Goal: Task Accomplishment & Management: Complete application form

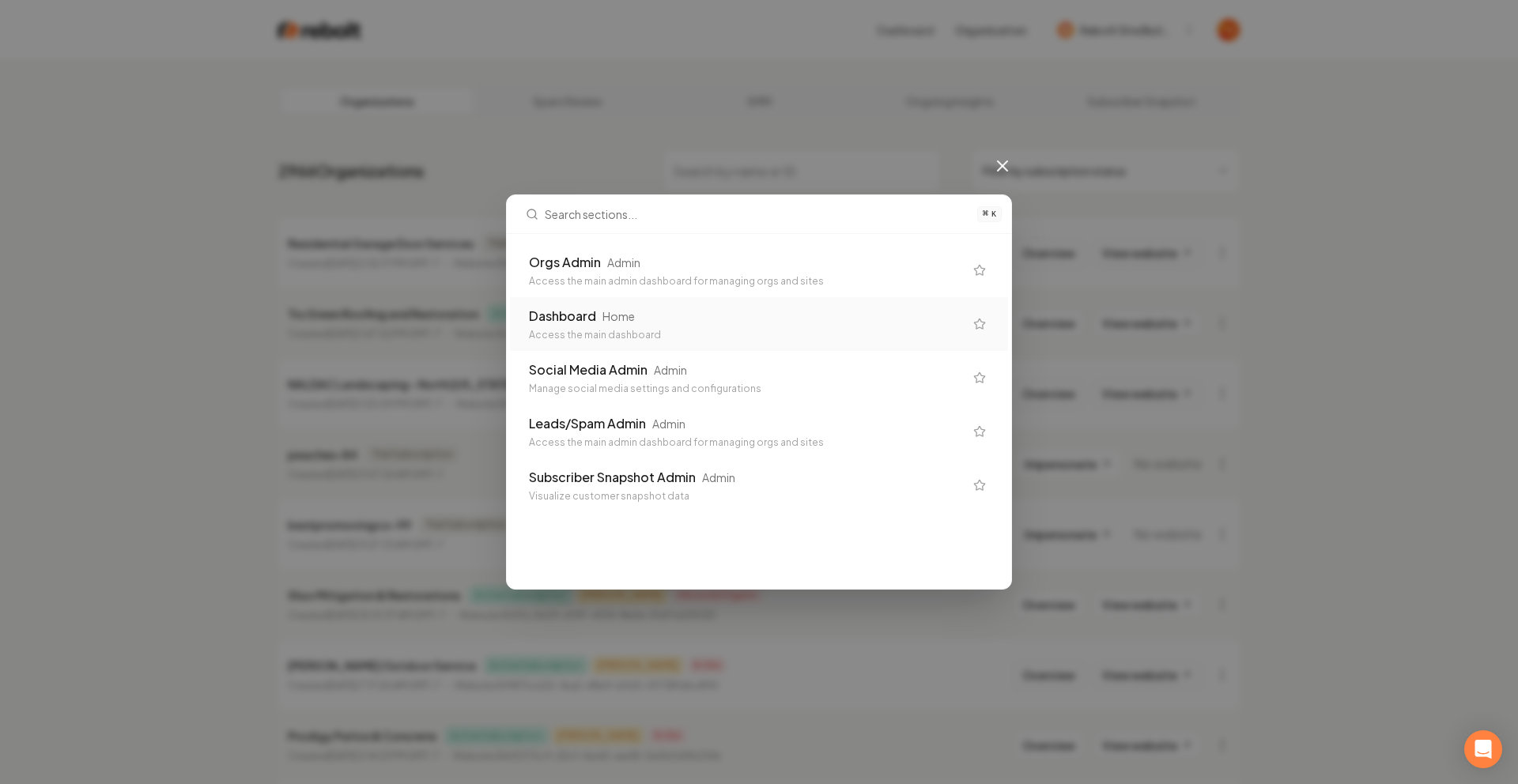
click at [755, 300] on div "Dashboard Home Access the main dashboard" at bounding box center [759, 323] width 498 height 53
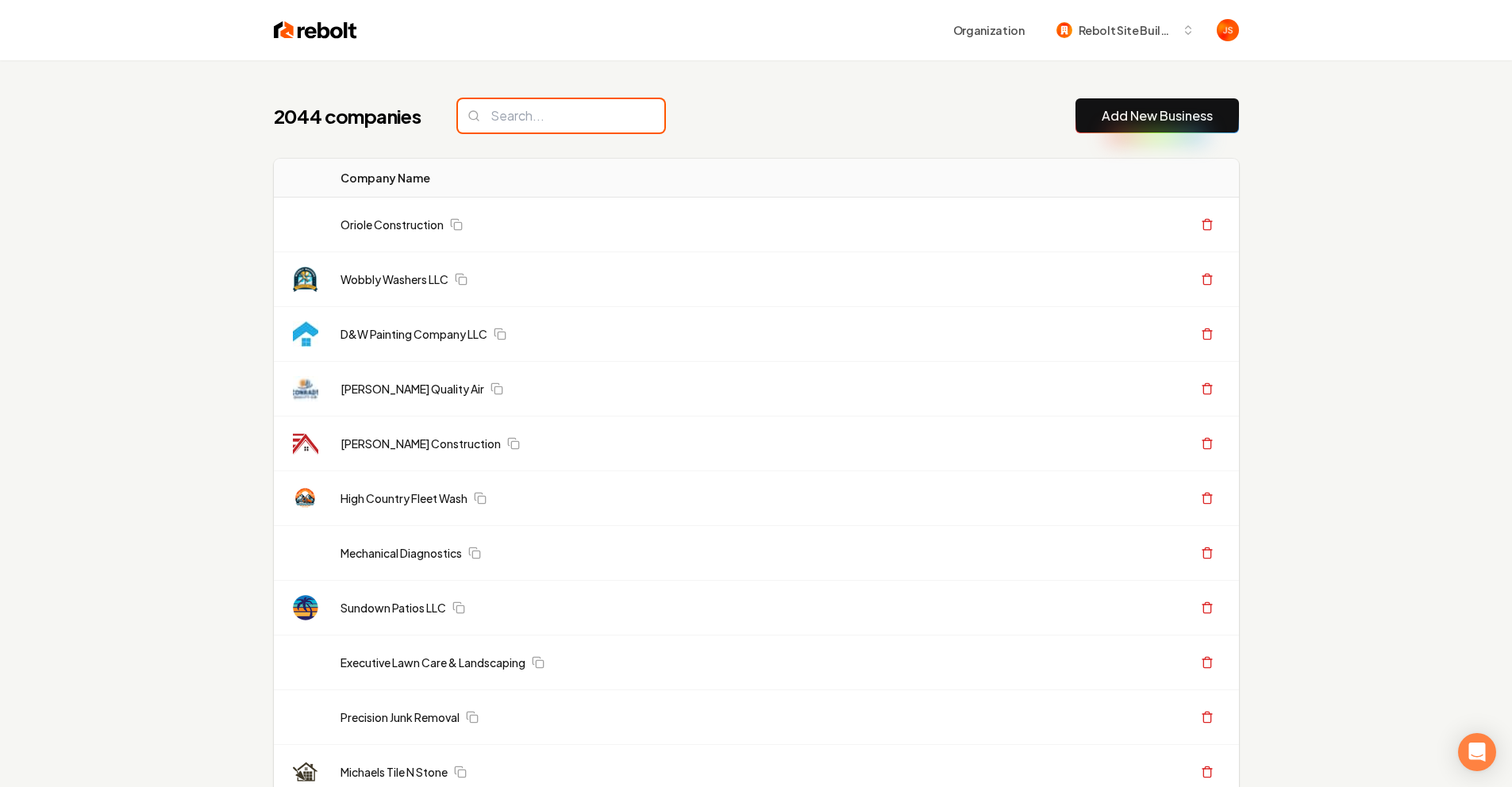
click at [471, 120] on input "search" at bounding box center [561, 116] width 207 height 33
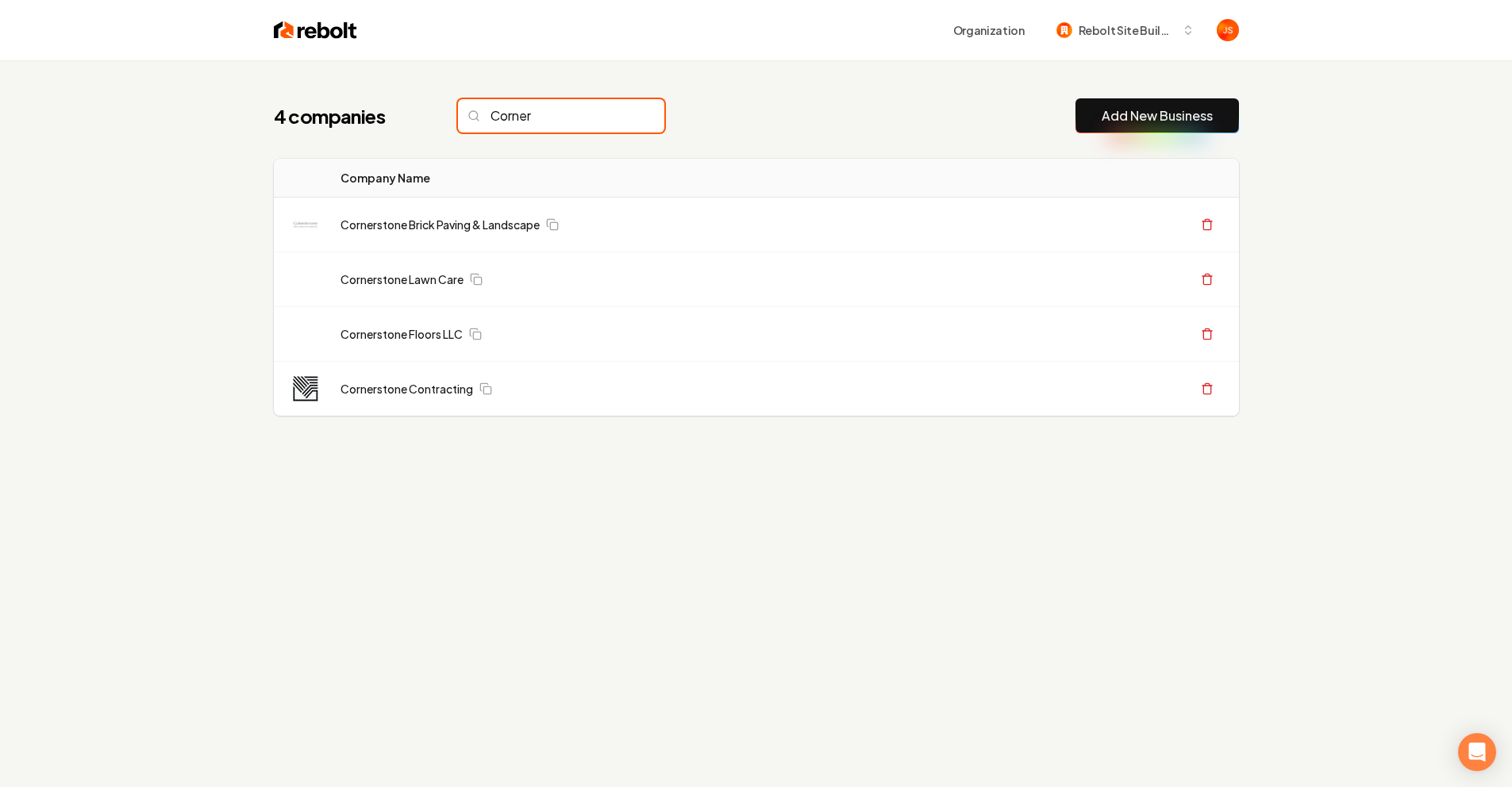
type input "Corner"
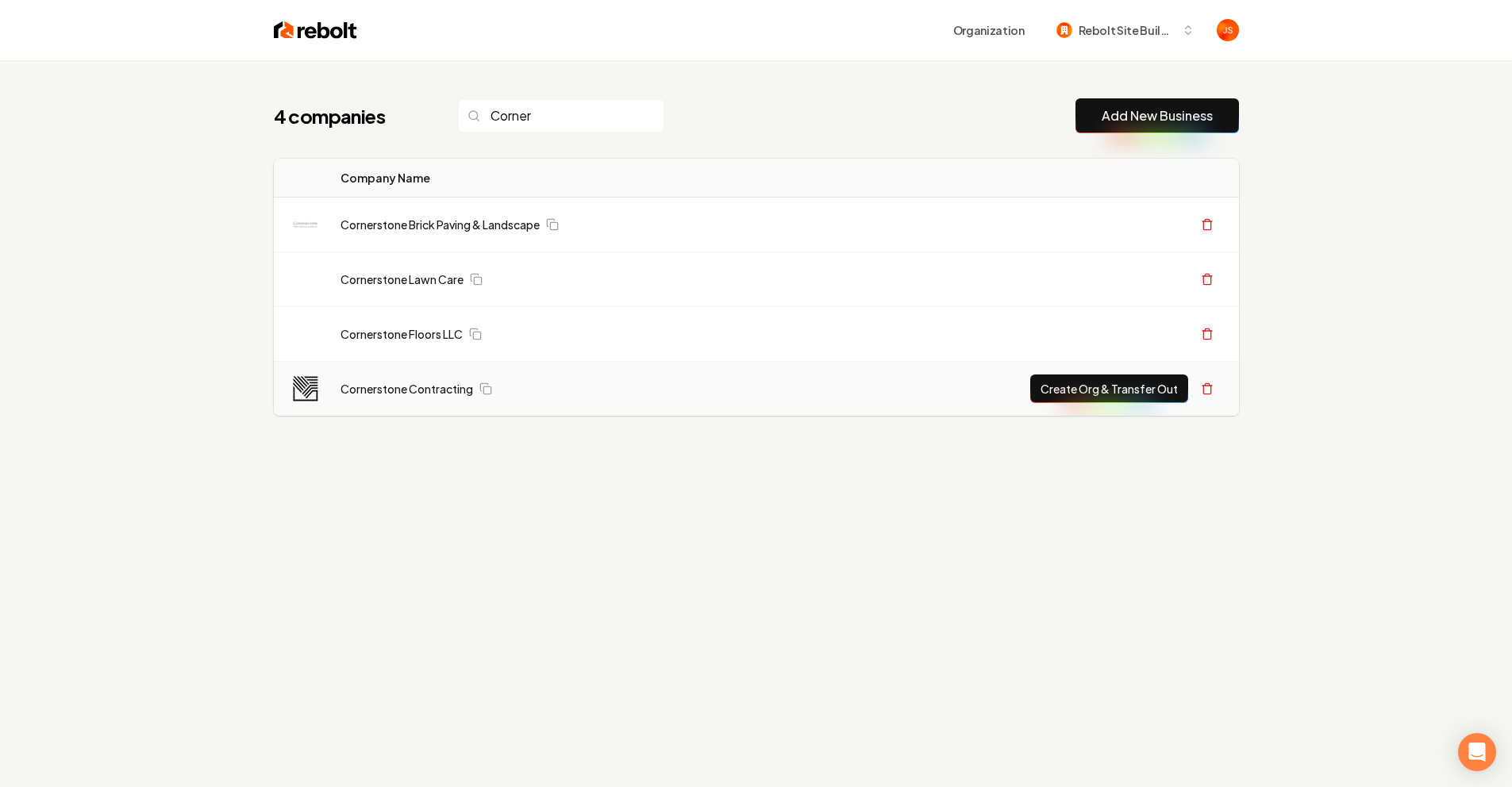
click at [1069, 385] on button "Create Org & Transfer Out" at bounding box center [1109, 389] width 158 height 28
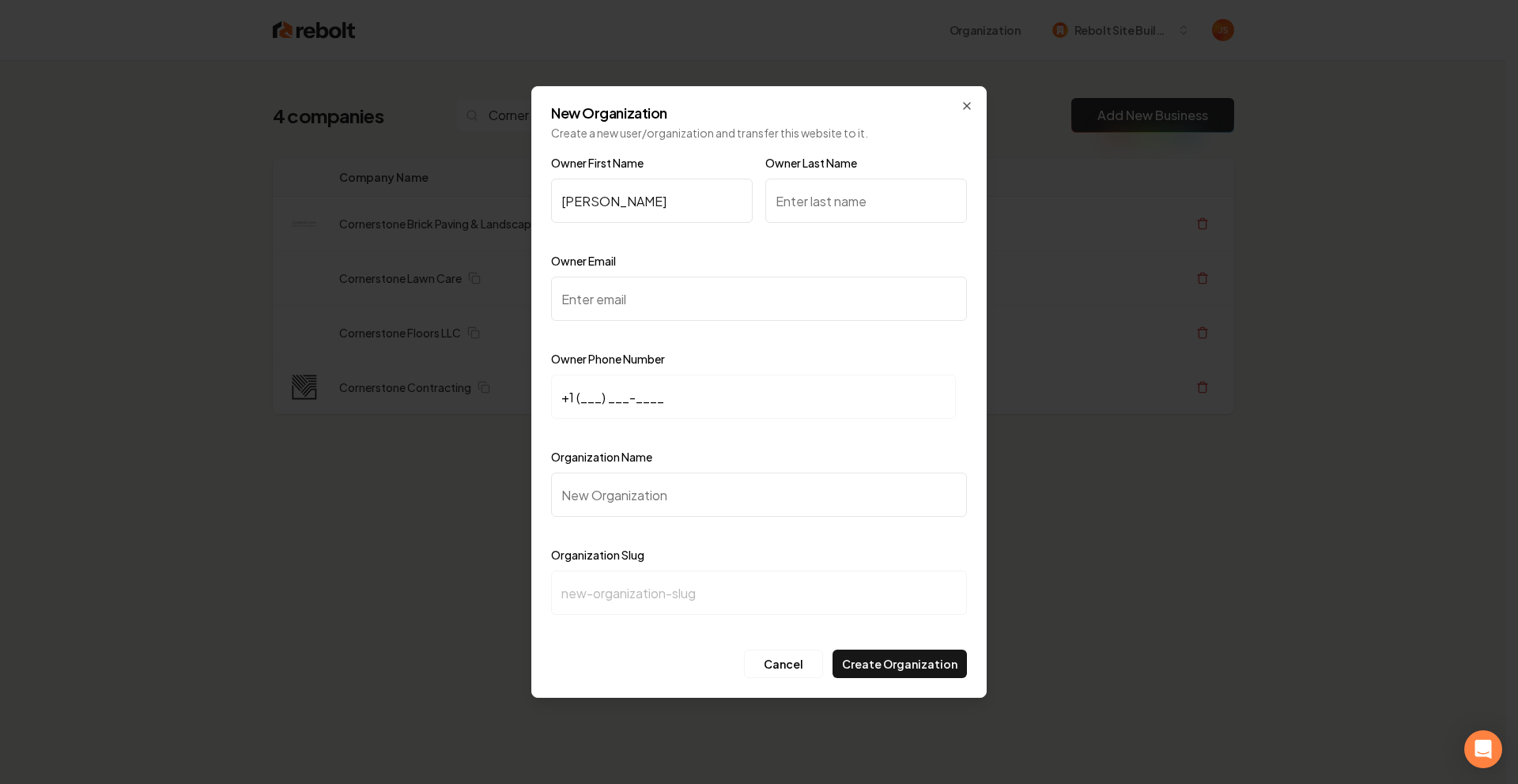
type input "Rebeca"
click at [812, 204] on input "Owner Last Name" at bounding box center [866, 201] width 202 height 45
paste input "Gurgel"
type input "Gurgel"
click at [718, 335] on div at bounding box center [759, 335] width 416 height 16
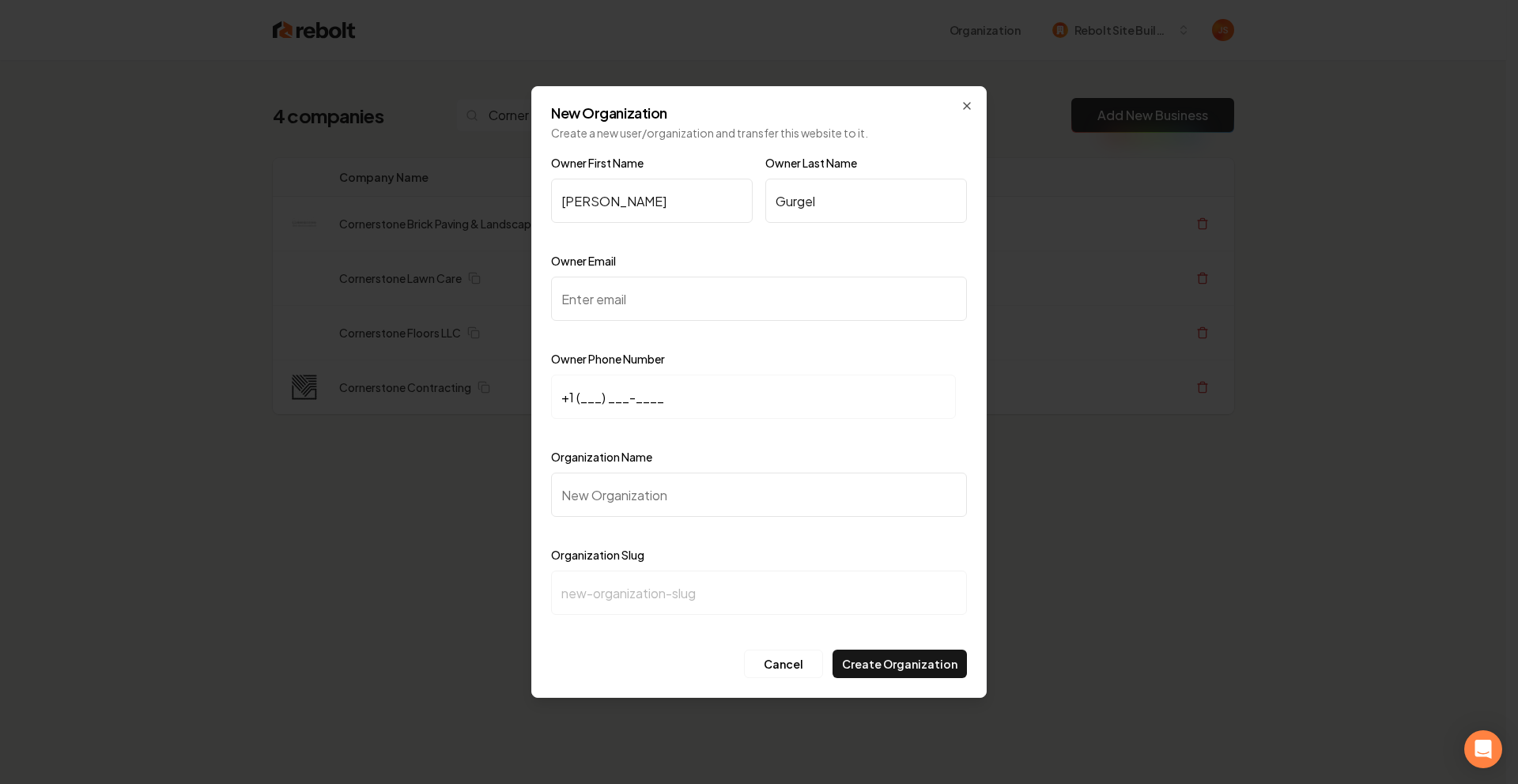
click at [706, 312] on input "Owner Email" at bounding box center [759, 299] width 416 height 45
paste input "rebecagurgel88@gmail.com"
type input "rebecagurgel88@gmail.com"
click at [597, 394] on input "+1 (___) ___-____" at bounding box center [754, 397] width 405 height 45
paste input "908) 433-9886"
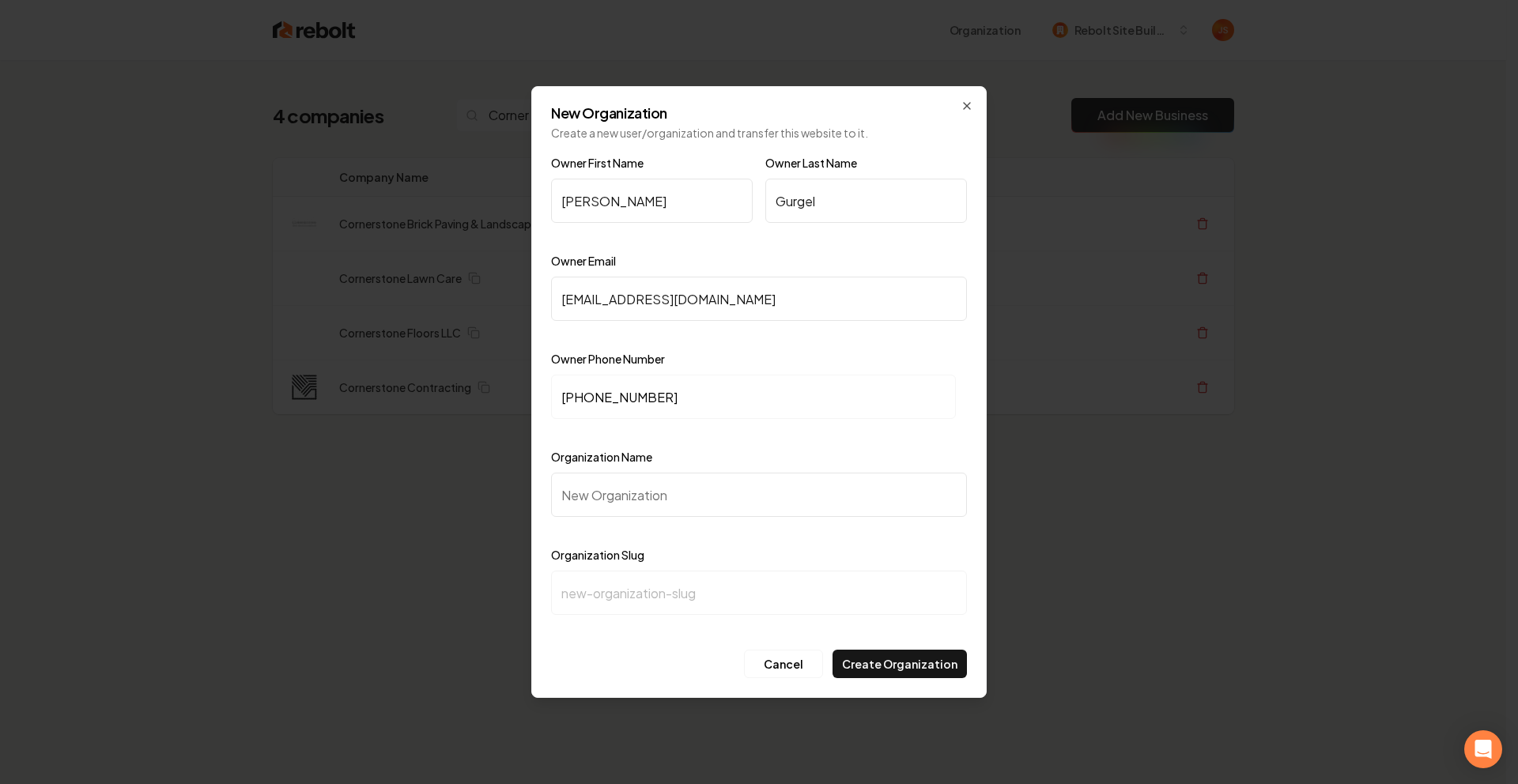
type input "+1 (908) 433-9886"
click at [615, 502] on input "Organization Name" at bounding box center [759, 494] width 416 height 45
type input "o"
type input "C"
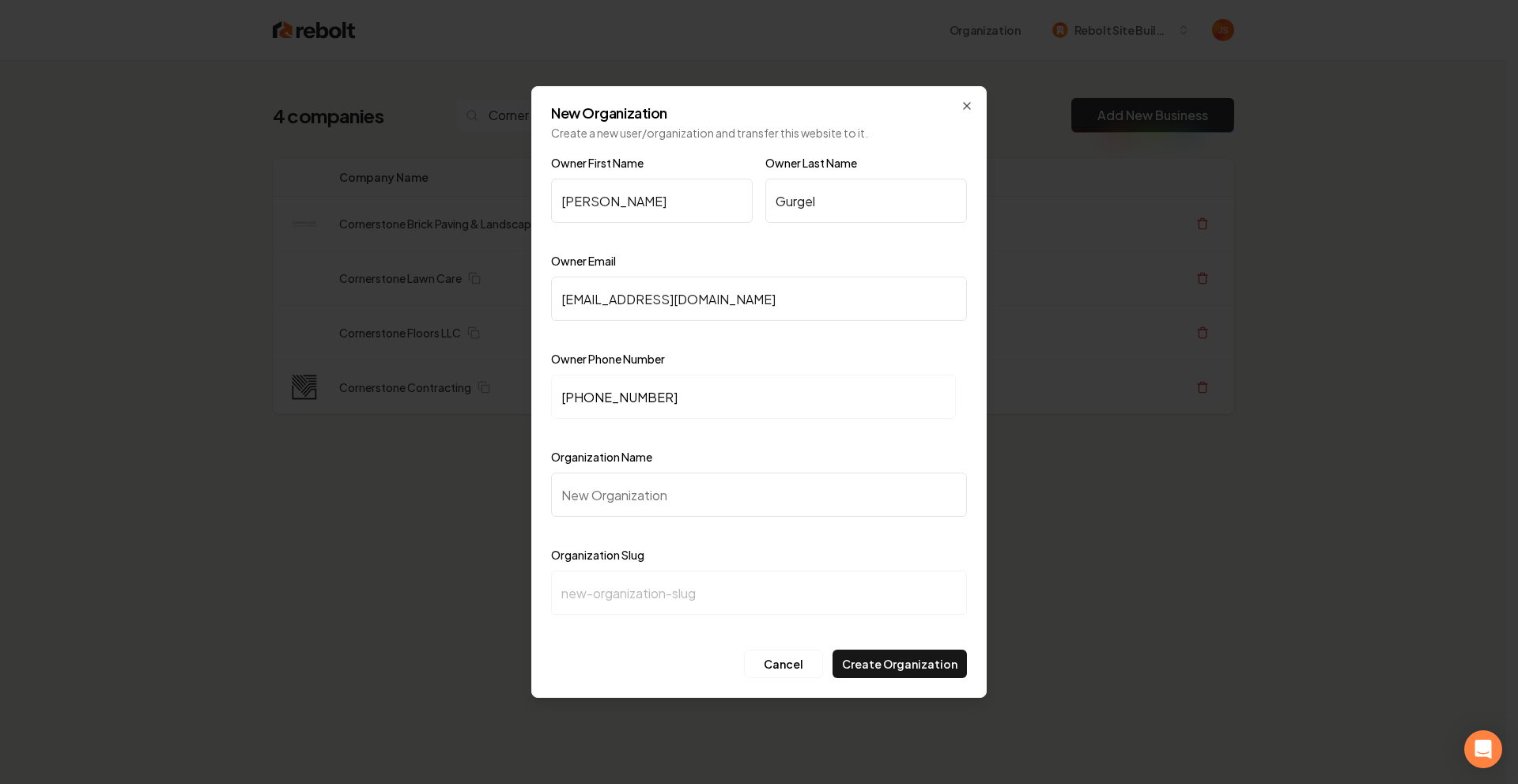
type input "c"
type input "Co"
type input "co"
type input "Cor"
type input "cor"
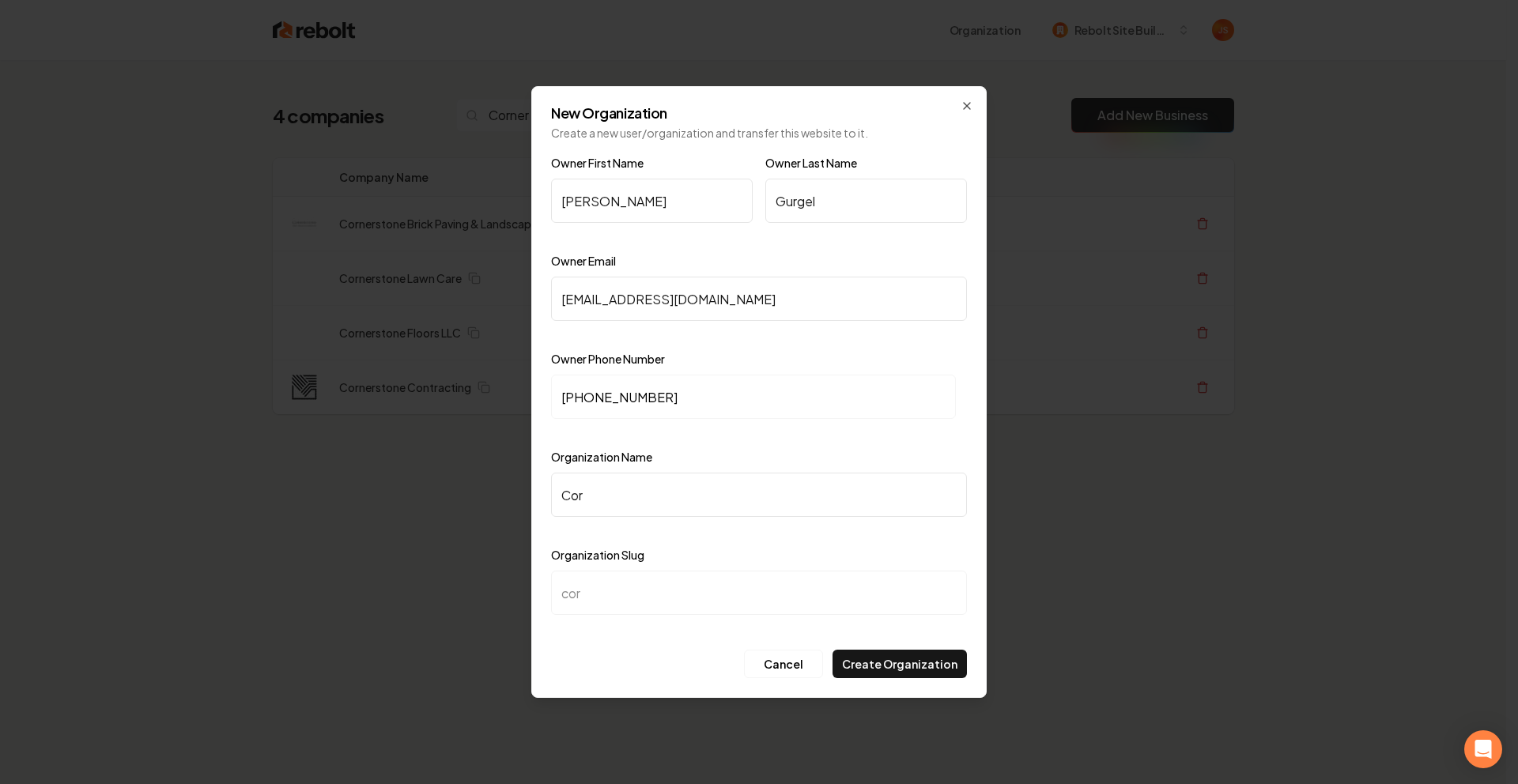
type input "Corn"
type input "corn"
type input "Corne"
type input "corne"
type input "Corner"
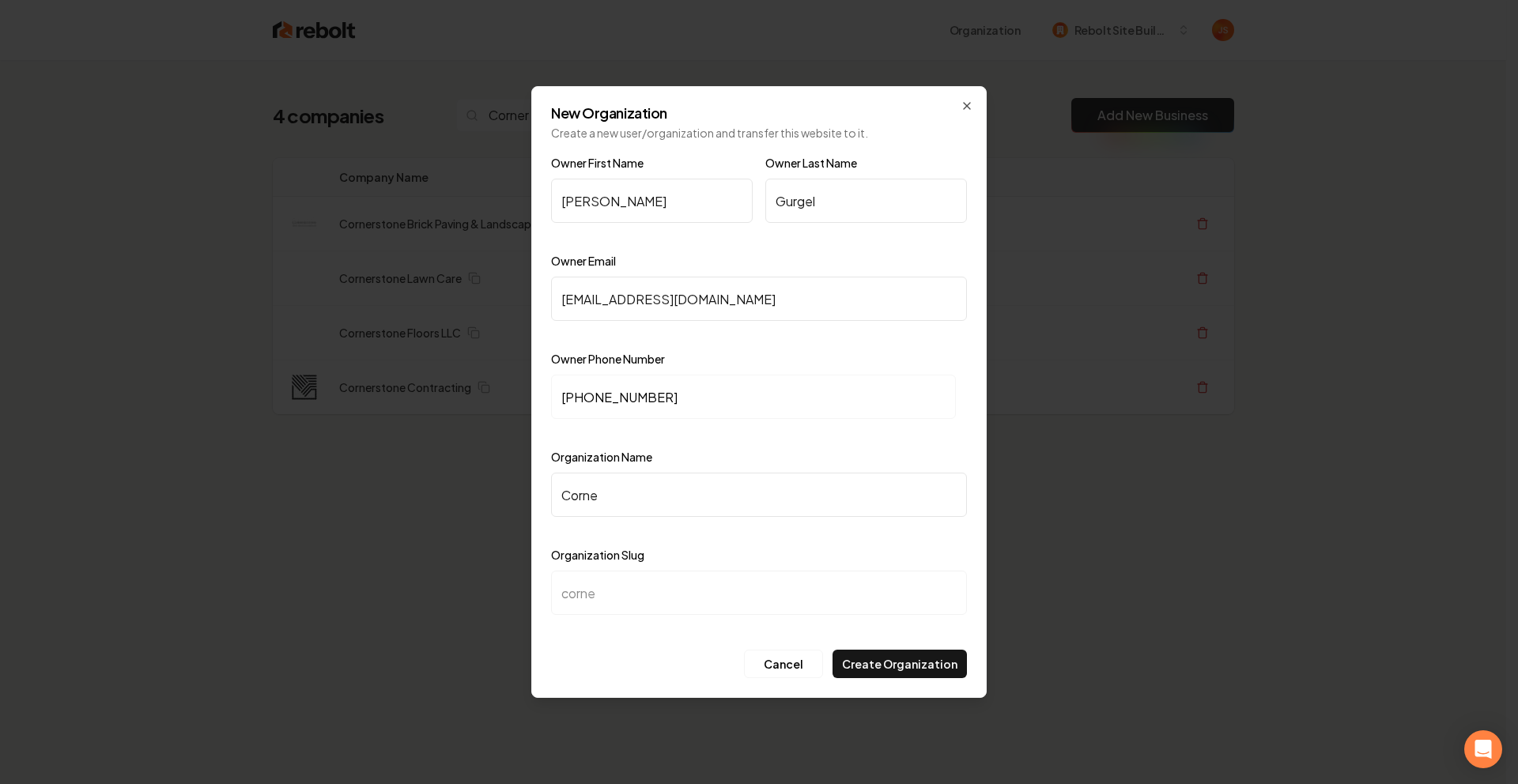
type input "corner"
type input "Corners"
type input "corners"
type input "Cornerst"
type input "cornerst"
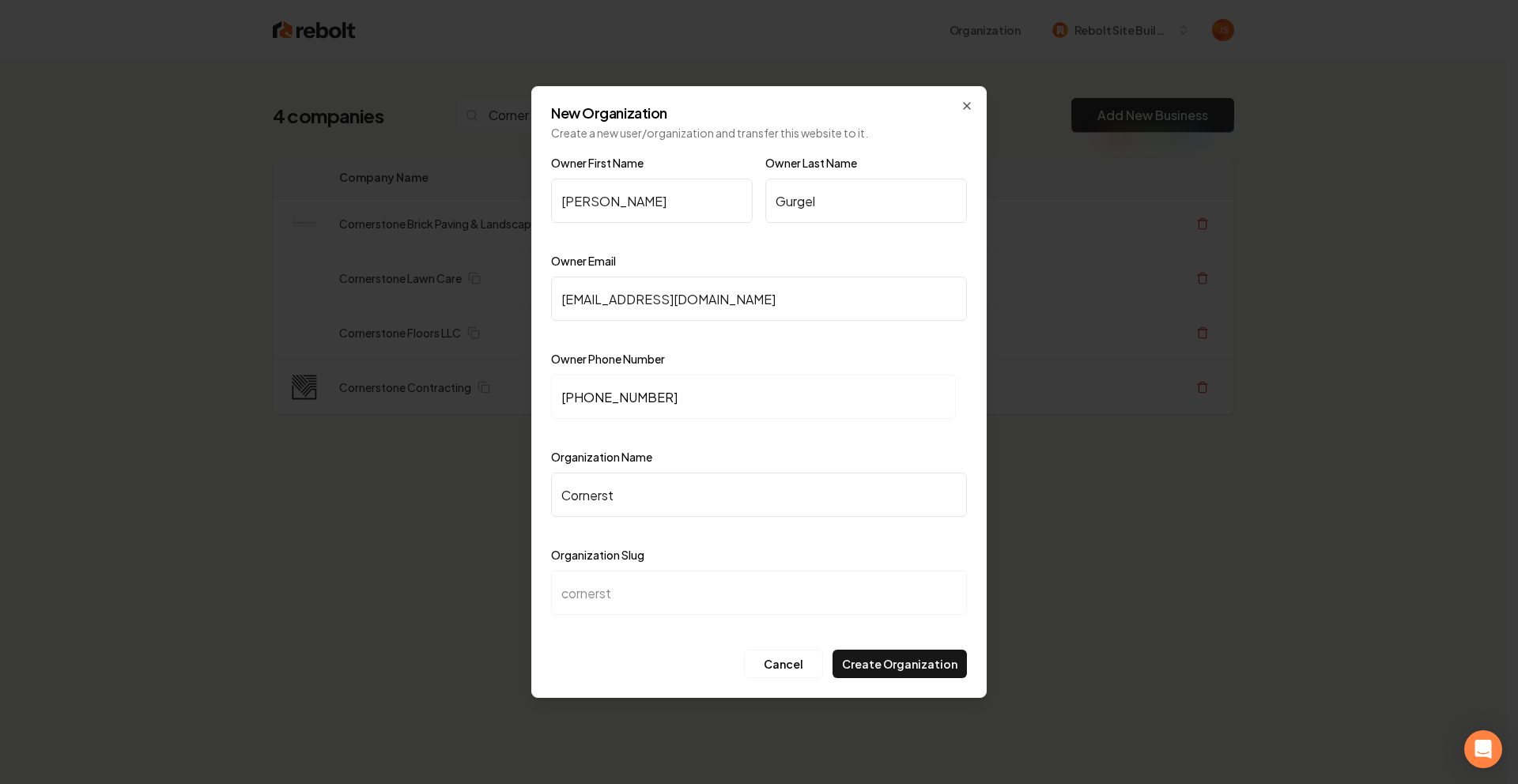
type input "Cornersto"
type input "cornersto"
type input "Cornerston"
type input "cornerston"
type input "Cornerstone"
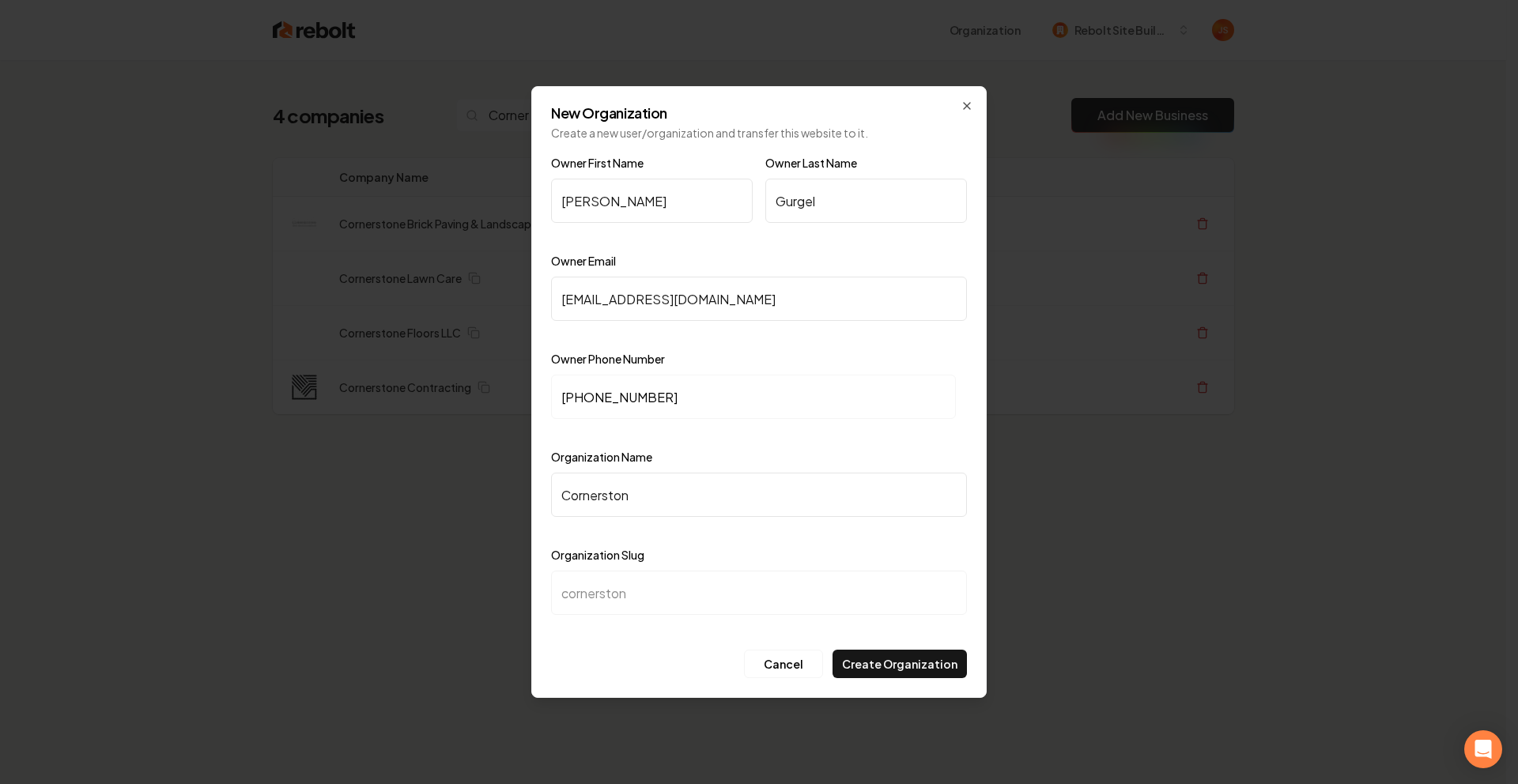
type input "cornerstone"
type input "Cornerstone C"
type input "cornerstone-c"
type input "Cornerstone Co"
type input "cornerstone-co"
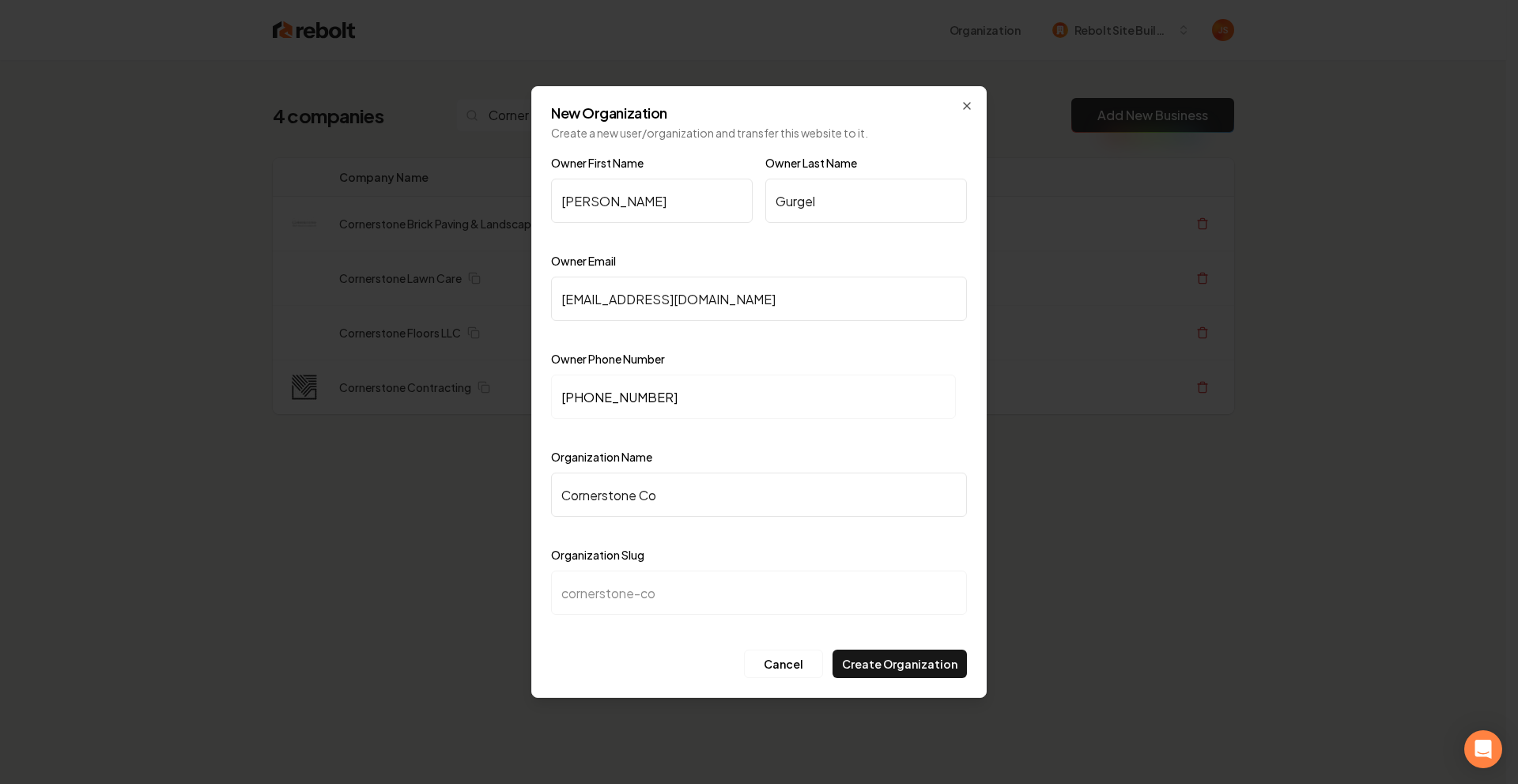
type input "Cornerstone Con"
type input "cornerstone-con"
type input "Cornerstone Cont"
type input "cornerstone-cont"
type input "Cornerstone Contr"
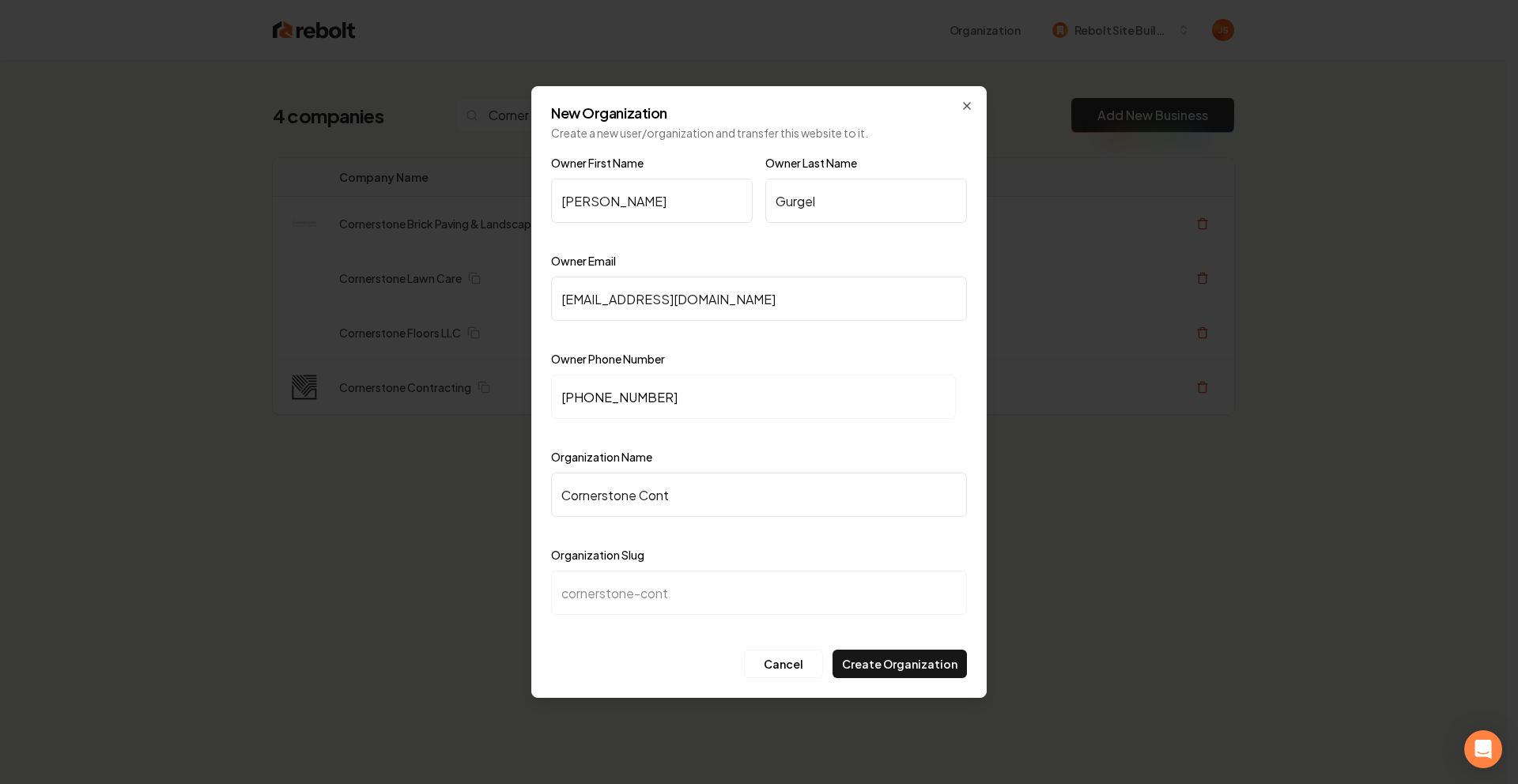
type input "cornerstone-contr"
type input "Cornerstone Contra"
type input "cornerstone-contra"
type input "Cornerstone Contrac"
type input "cornerstone-contrac"
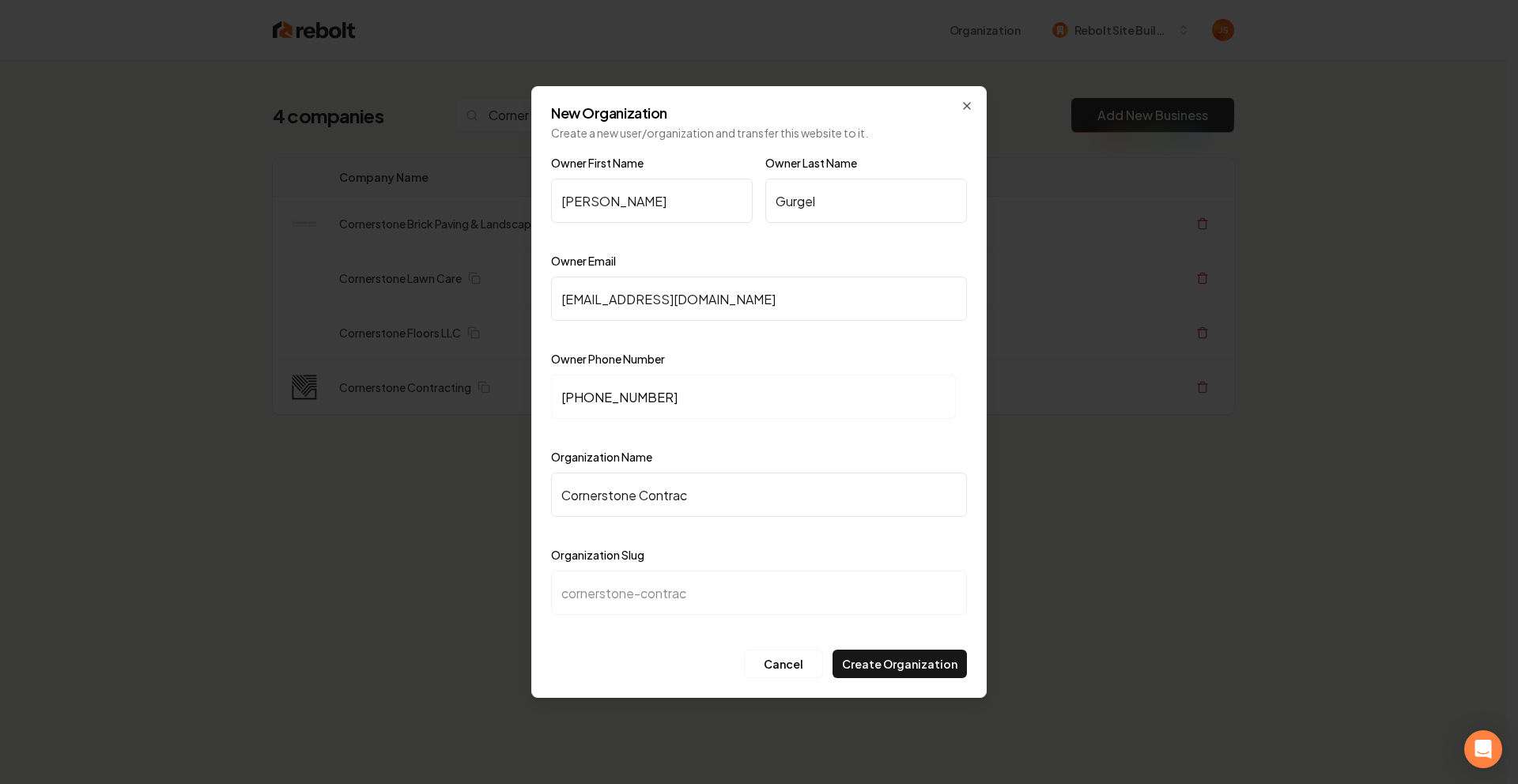
type input "Cornerstone Contract"
type input "cornerstone-contract"
type input "Cornerstone Contracti"
type input "cornerstone-contracti"
type input "Cornerstone Contractin"
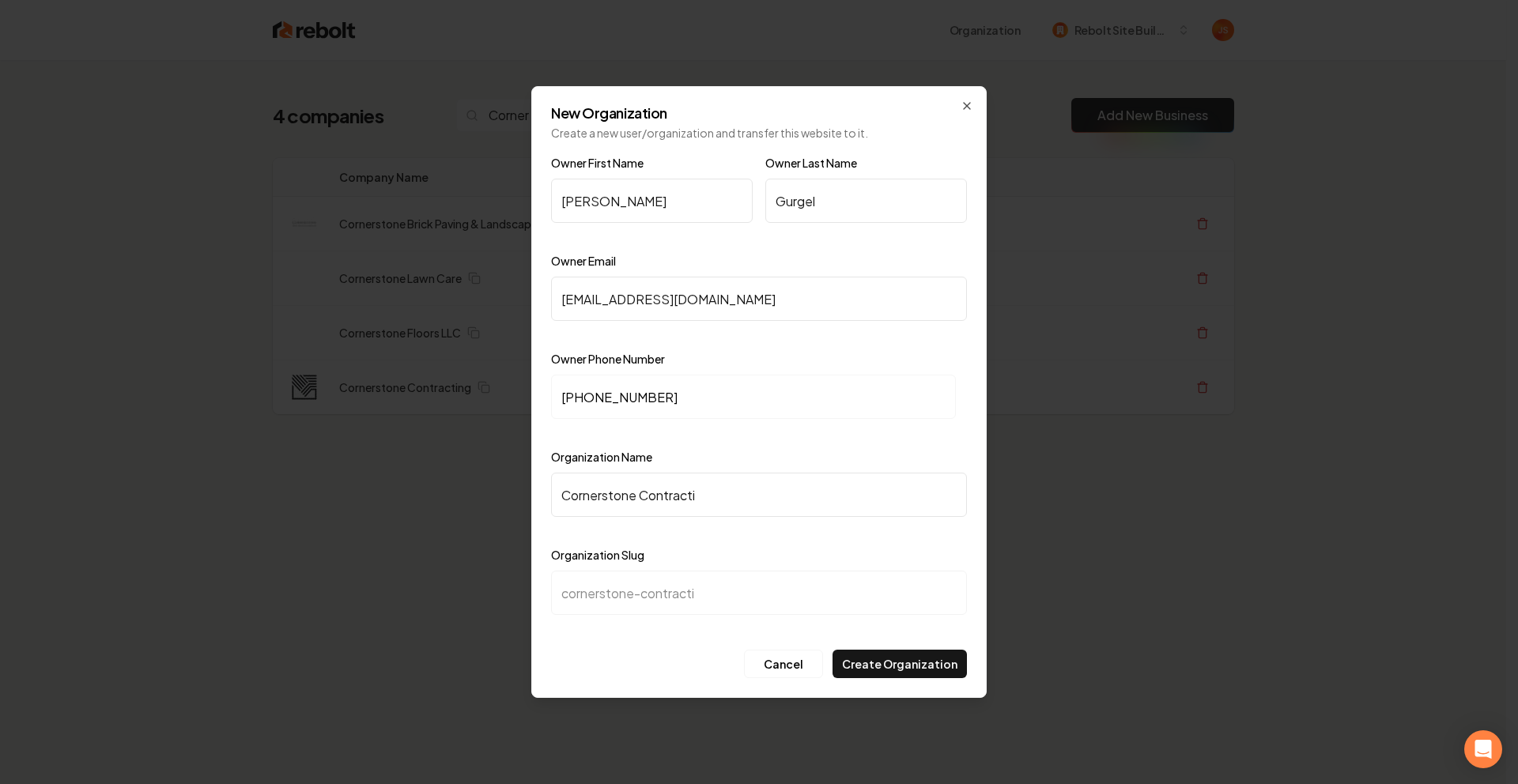
type input "cornerstone-contractin"
type input "Cornerstone Contracting"
type input "cornerstone-contracting"
type input "Cornerstone Contracting"
click at [883, 670] on button "Create Organization" at bounding box center [899, 664] width 134 height 28
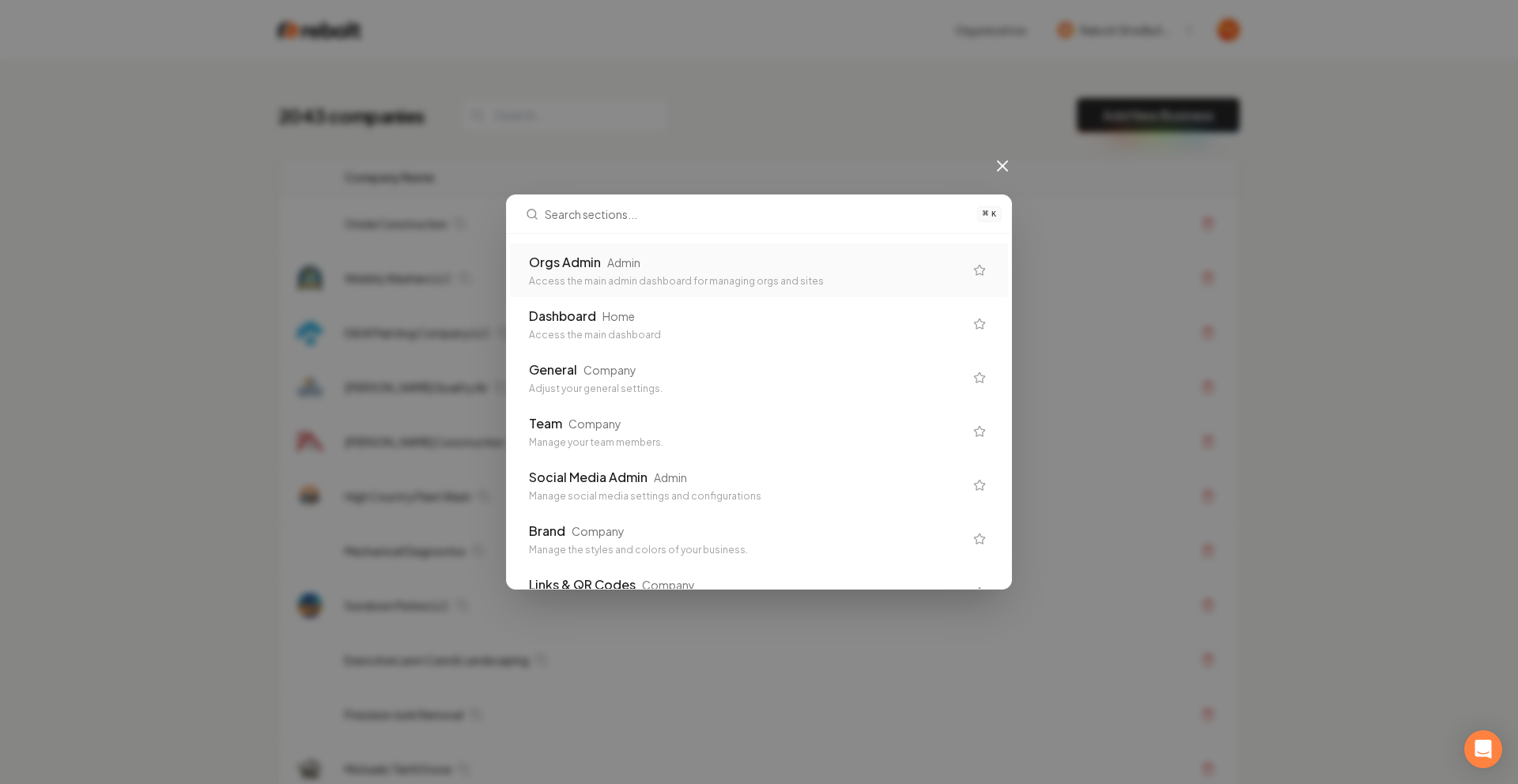
click at [777, 270] on div "Orgs Admin Admin" at bounding box center [747, 263] width 435 height 19
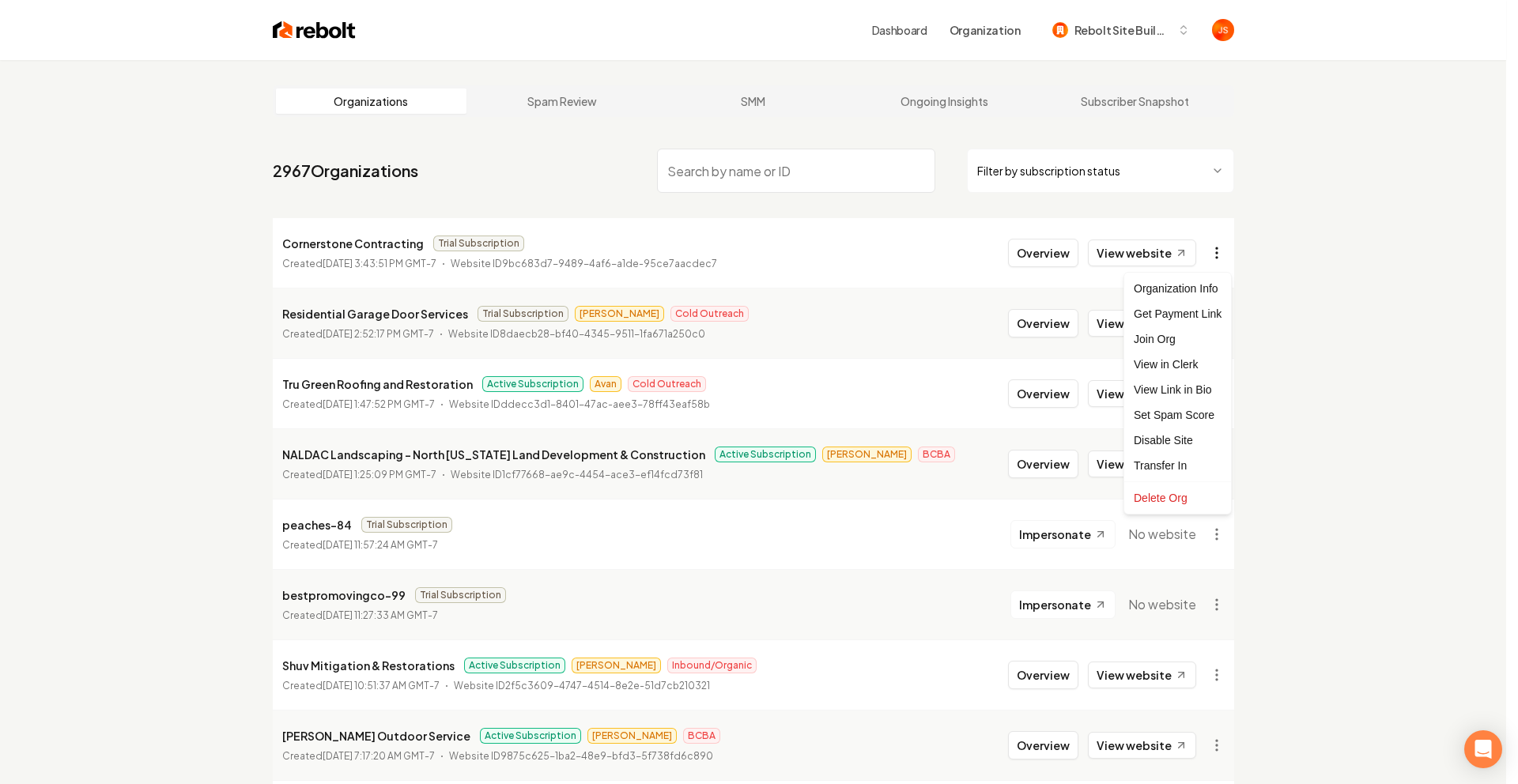
click at [1219, 254] on html "Dashboard Organization Rebolt Site Builder Organizations Spam Review SMM Ongoin…" at bounding box center [759, 392] width 1518 height 784
click at [1177, 310] on div "Get Payment Link" at bounding box center [1177, 314] width 101 height 25
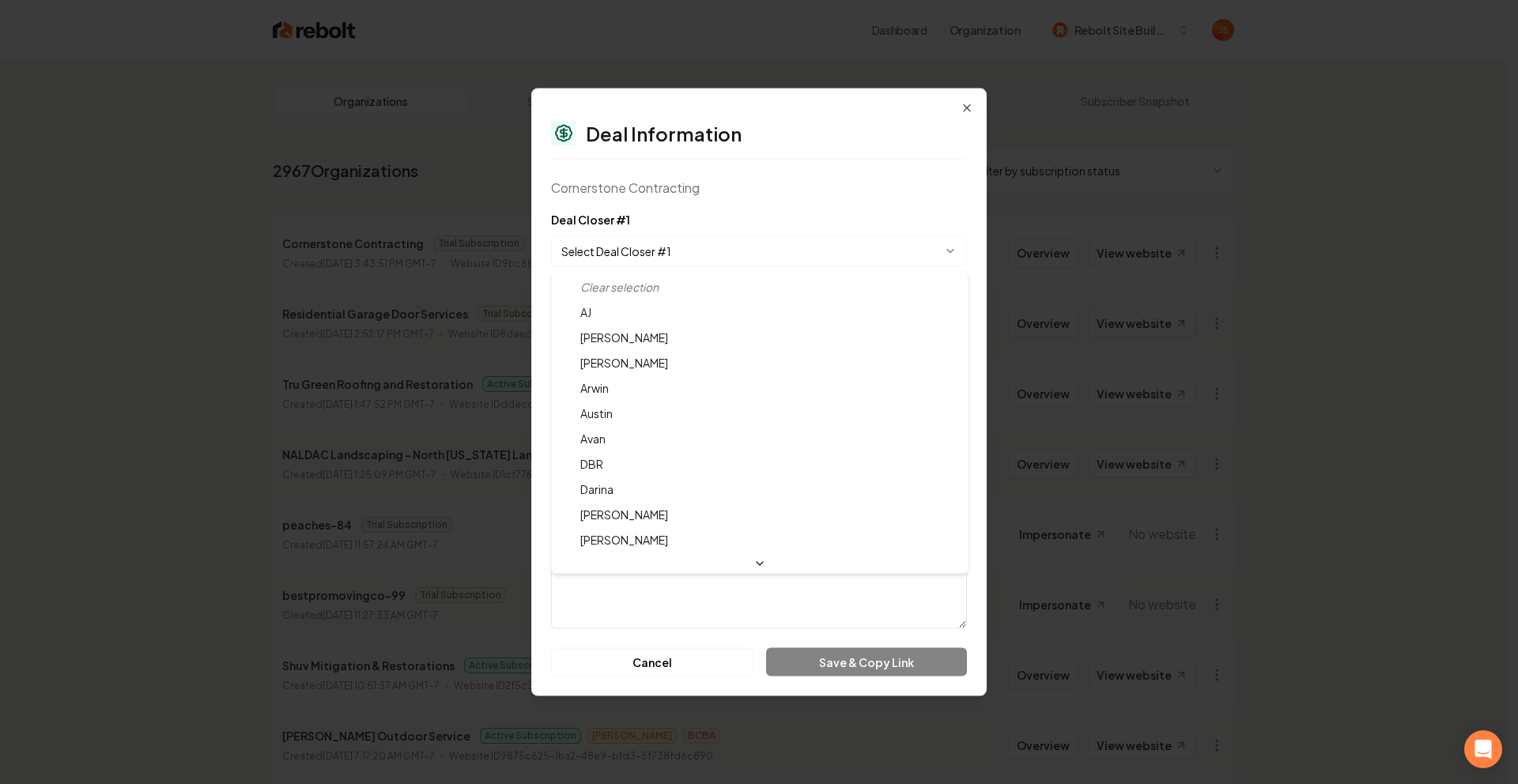
click at [761, 240] on body "Dashboard Organization Rebolt Site Builder Organizations Spam Review SMM Ongoin…" at bounding box center [753, 392] width 1507 height 784
select select "**********"
drag, startPoint x: 621, startPoint y: 511, endPoint x: 611, endPoint y: 533, distance: 24.2
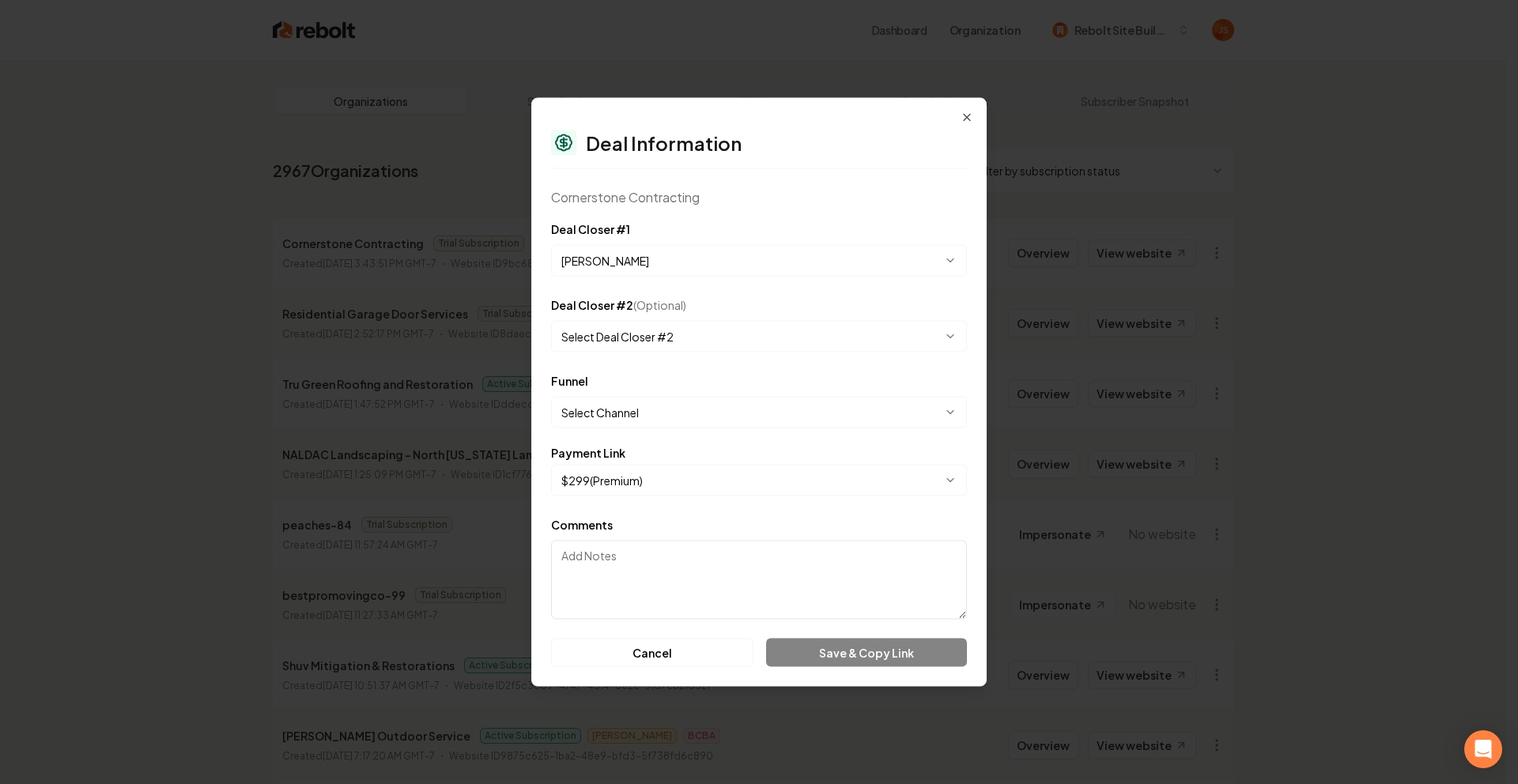
click at [602, 423] on body "Dashboard Organization Rebolt Site Builder Organizations Spam Review SMM Ongoin…" at bounding box center [753, 392] width 1507 height 784
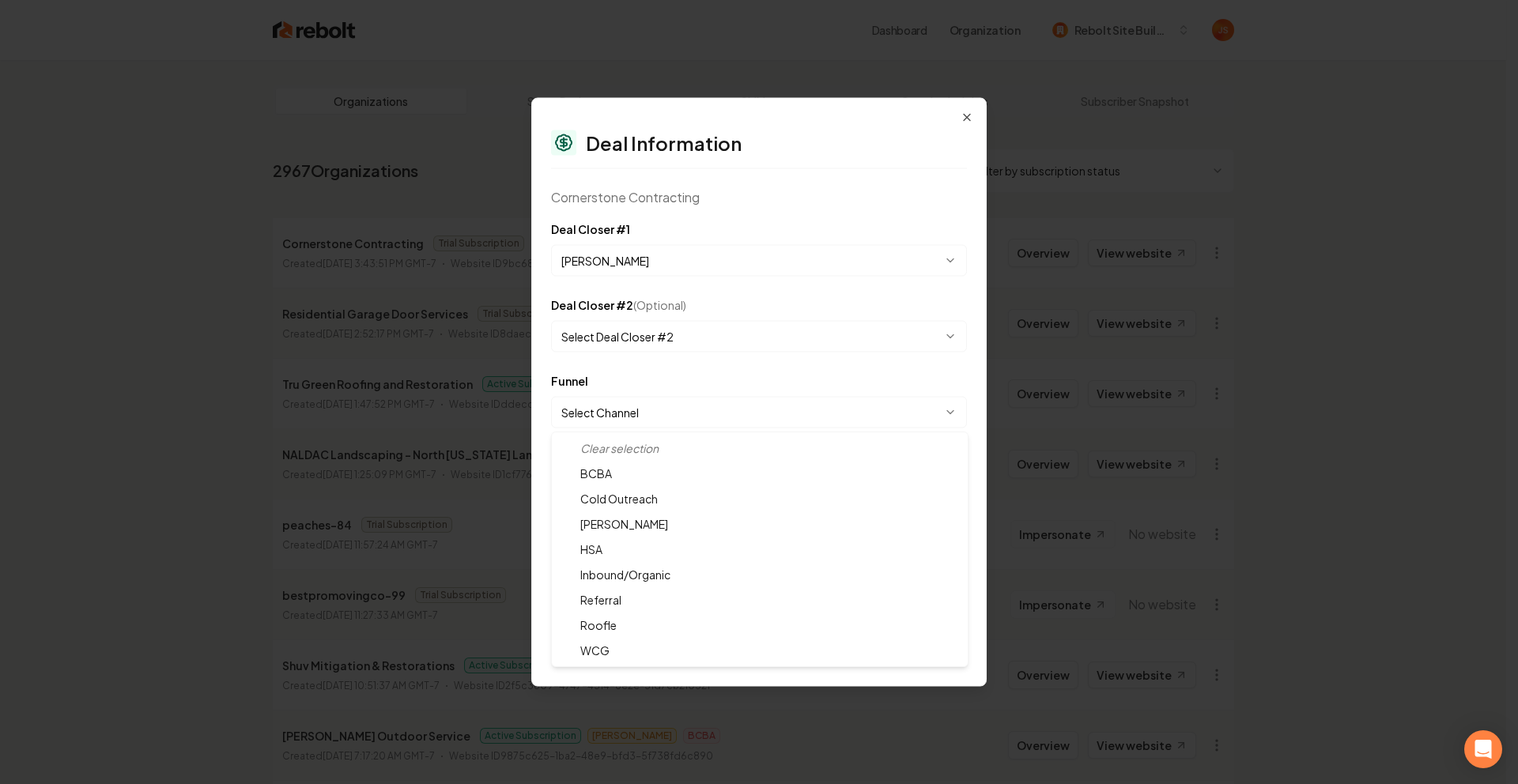
select select "**********"
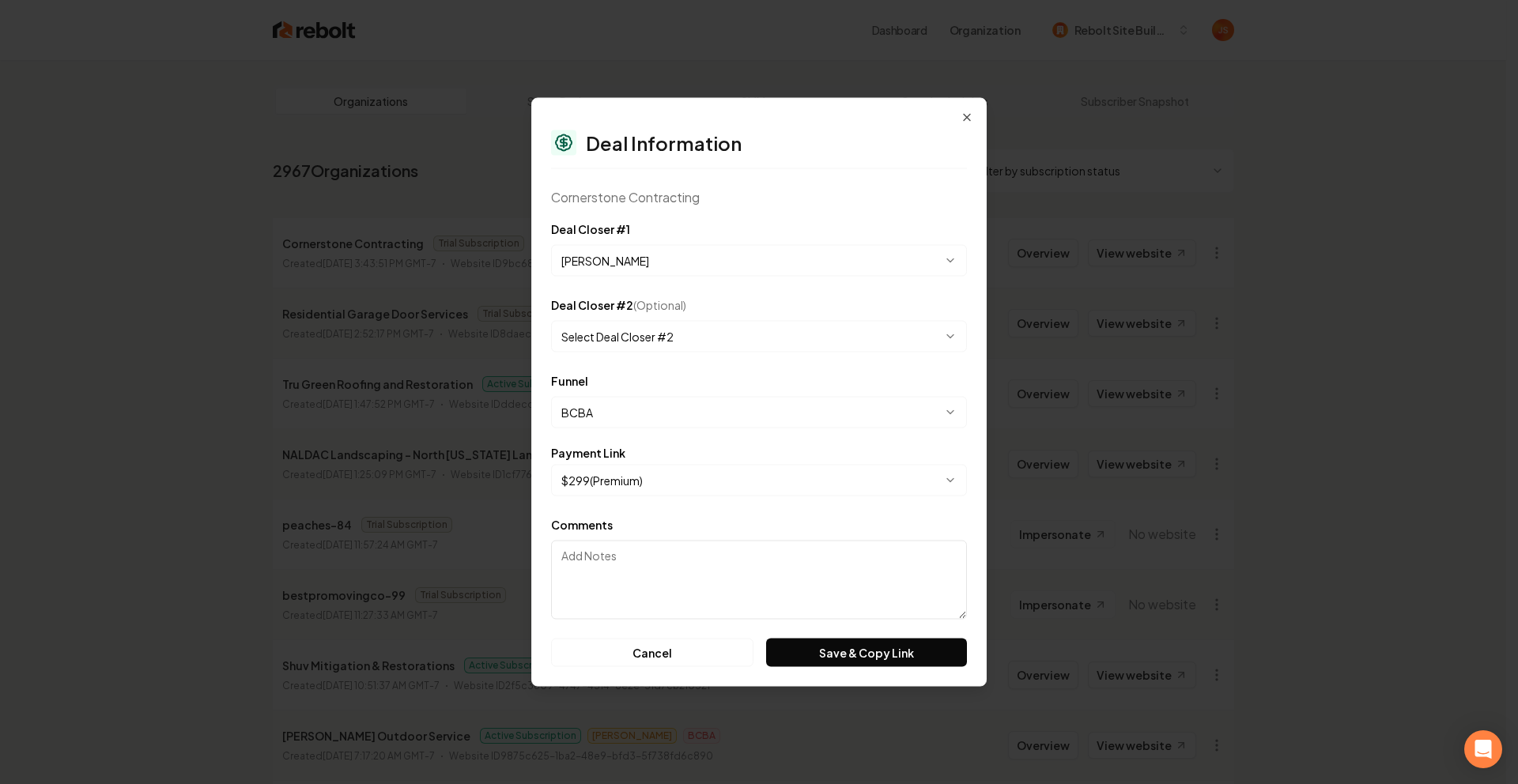
click at [624, 477] on body "Dashboard Organization Rebolt Site Builder Organizations Spam Review SMM Ongoin…" at bounding box center [753, 392] width 1507 height 784
click at [863, 662] on button "Save & Copy Link" at bounding box center [866, 653] width 201 height 28
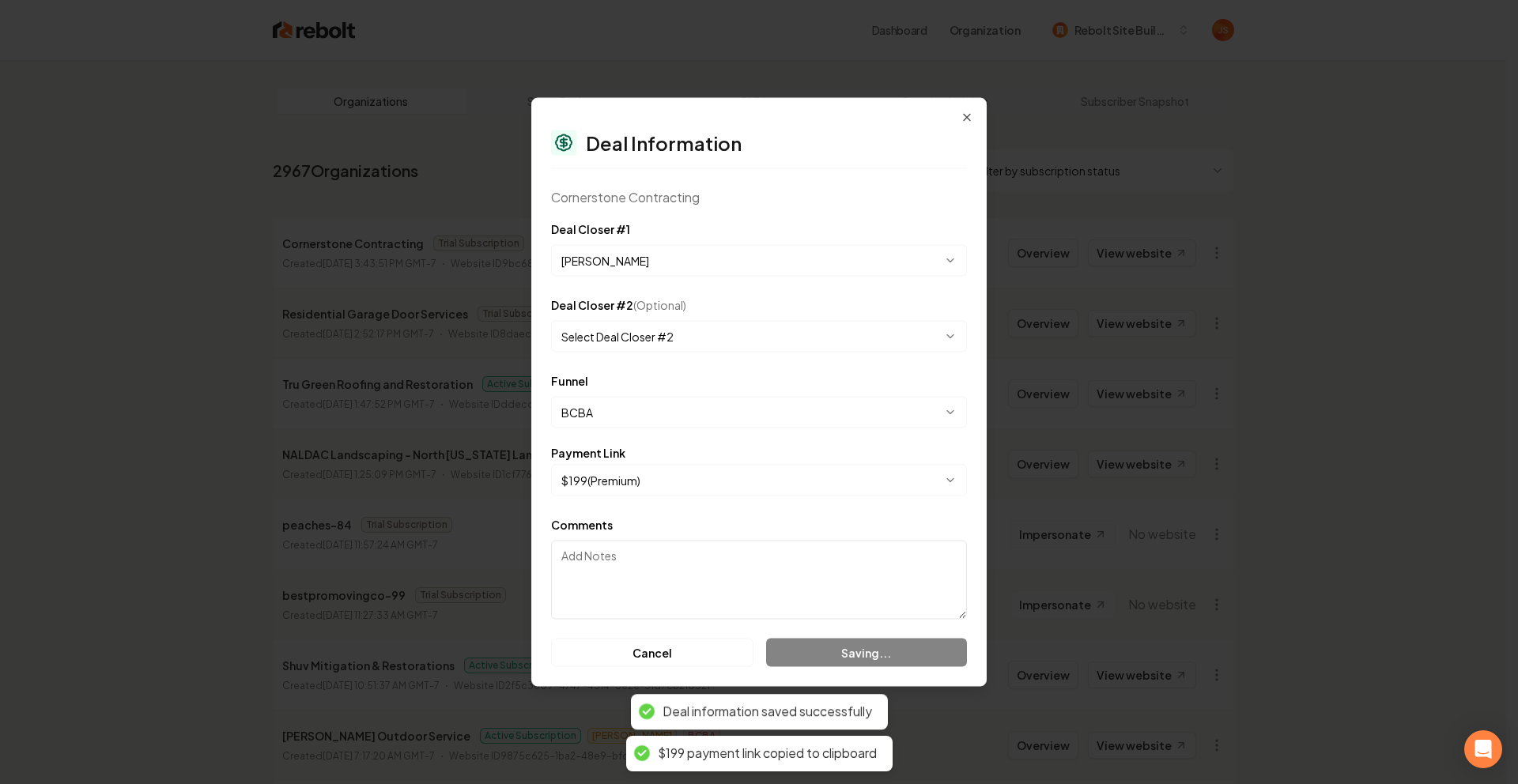
select select "**********"
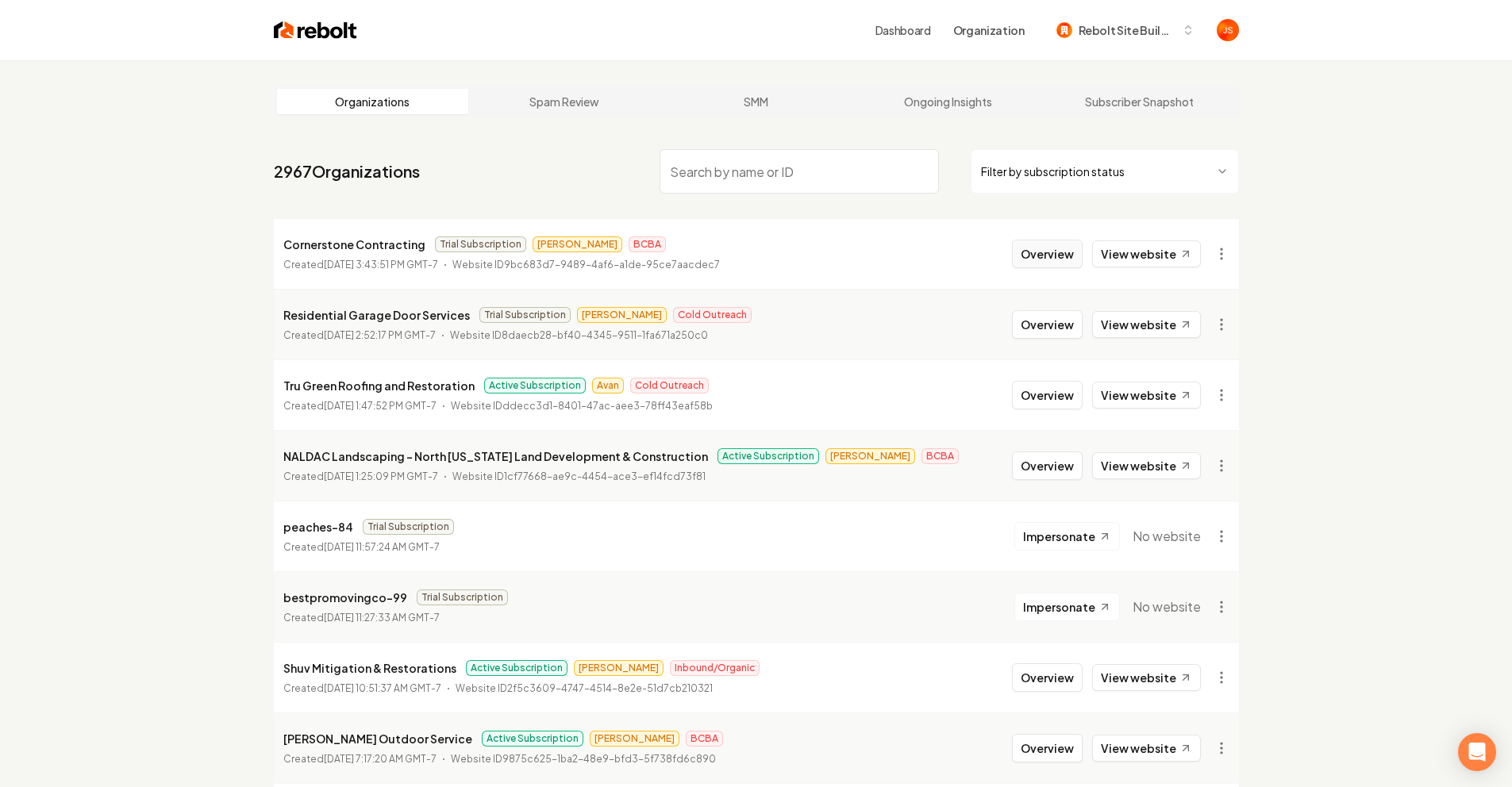
click at [1034, 253] on button "Overview" at bounding box center [1047, 253] width 70 height 28
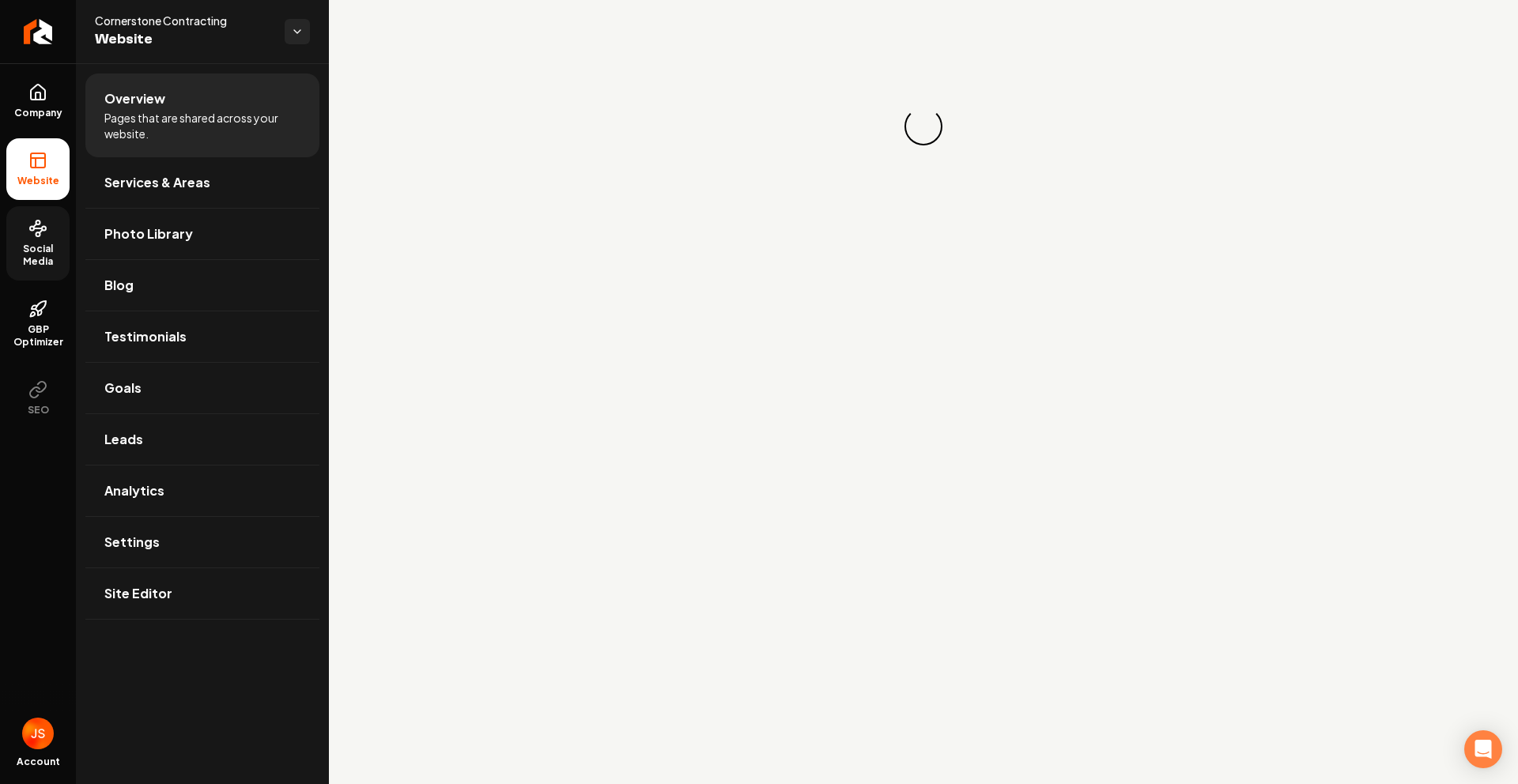
click at [49, 233] on link "Social Media" at bounding box center [38, 243] width 63 height 74
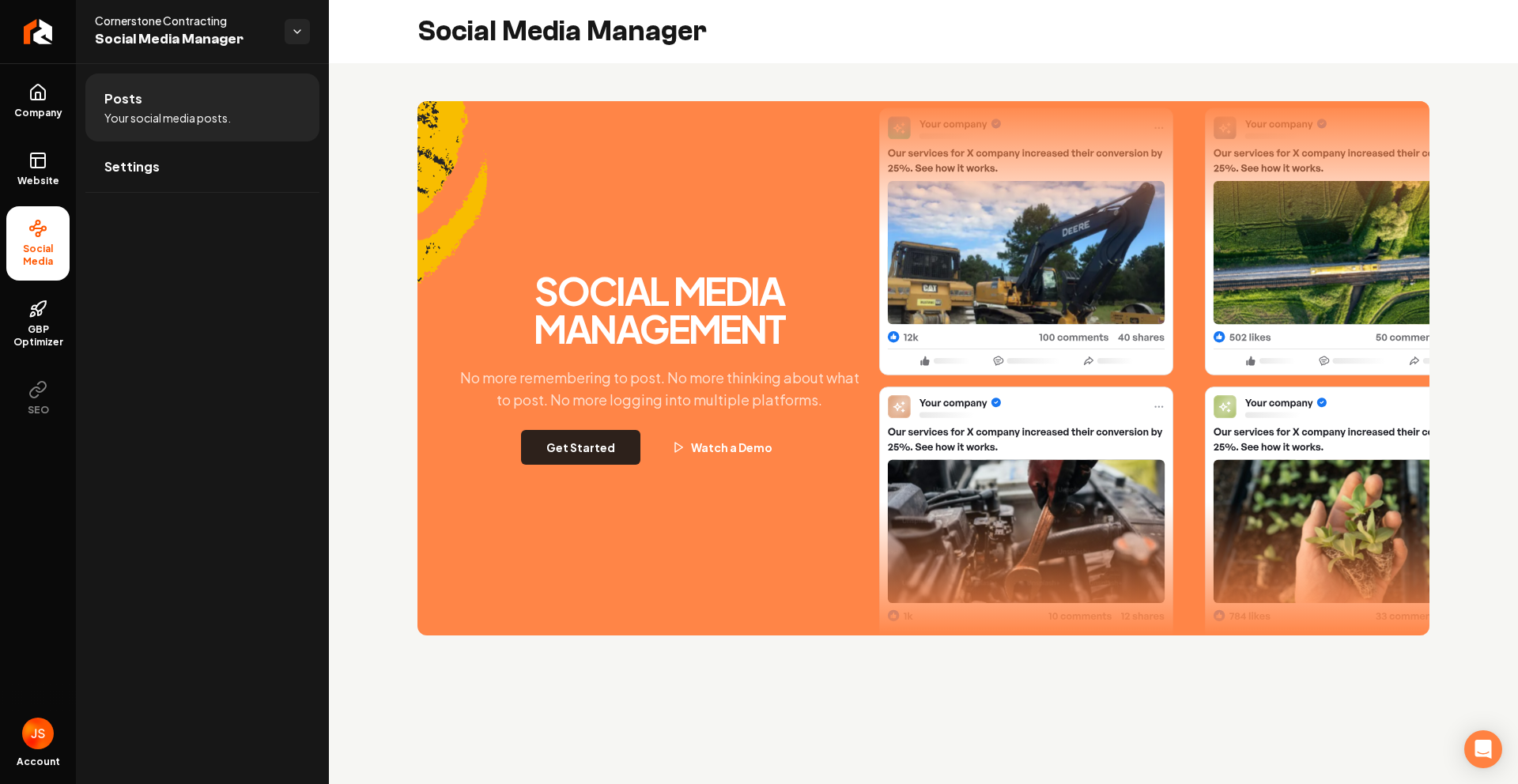
click at [600, 456] on button "Get Started" at bounding box center [581, 448] width 119 height 35
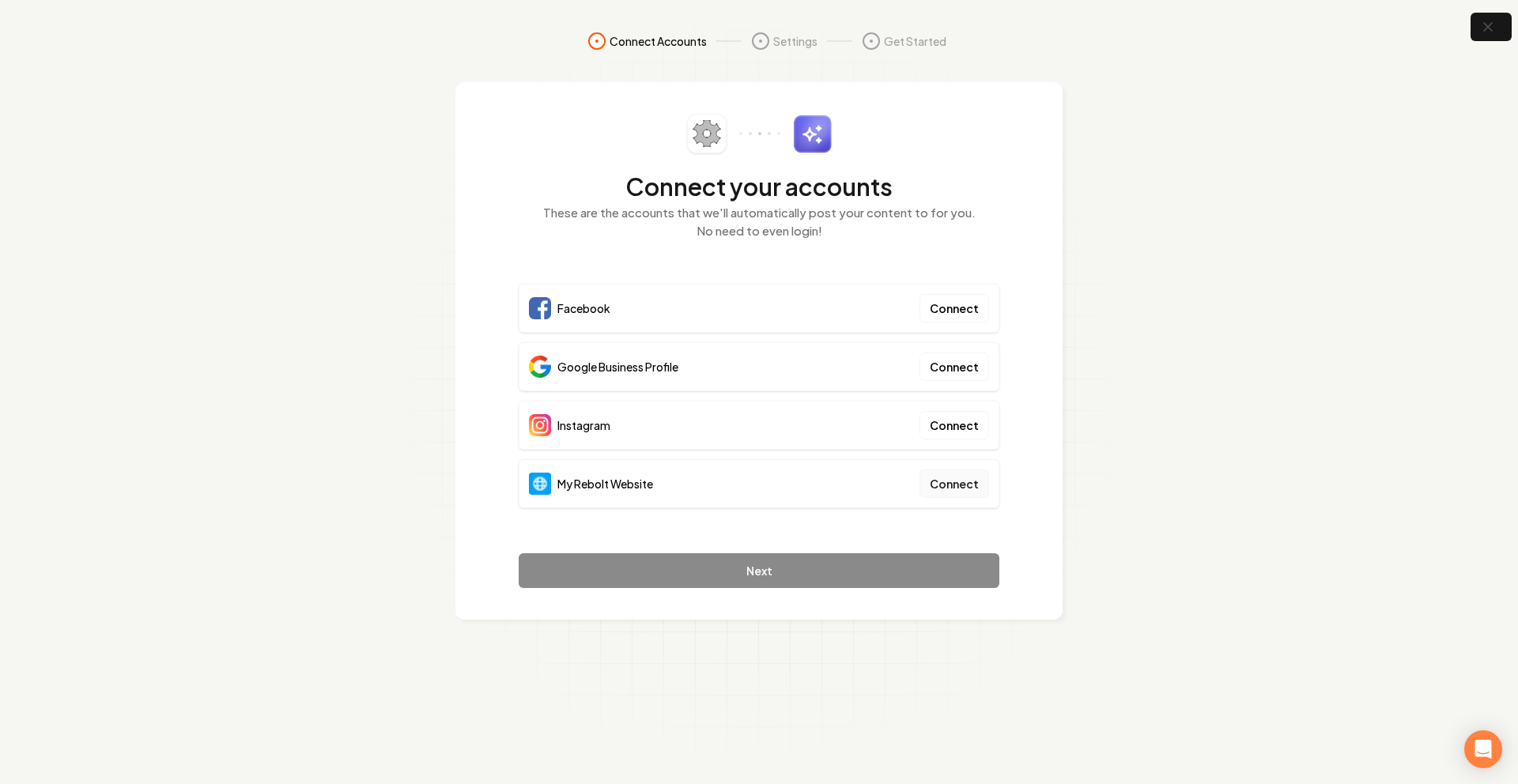
click at [959, 485] on button "Connect" at bounding box center [954, 484] width 69 height 28
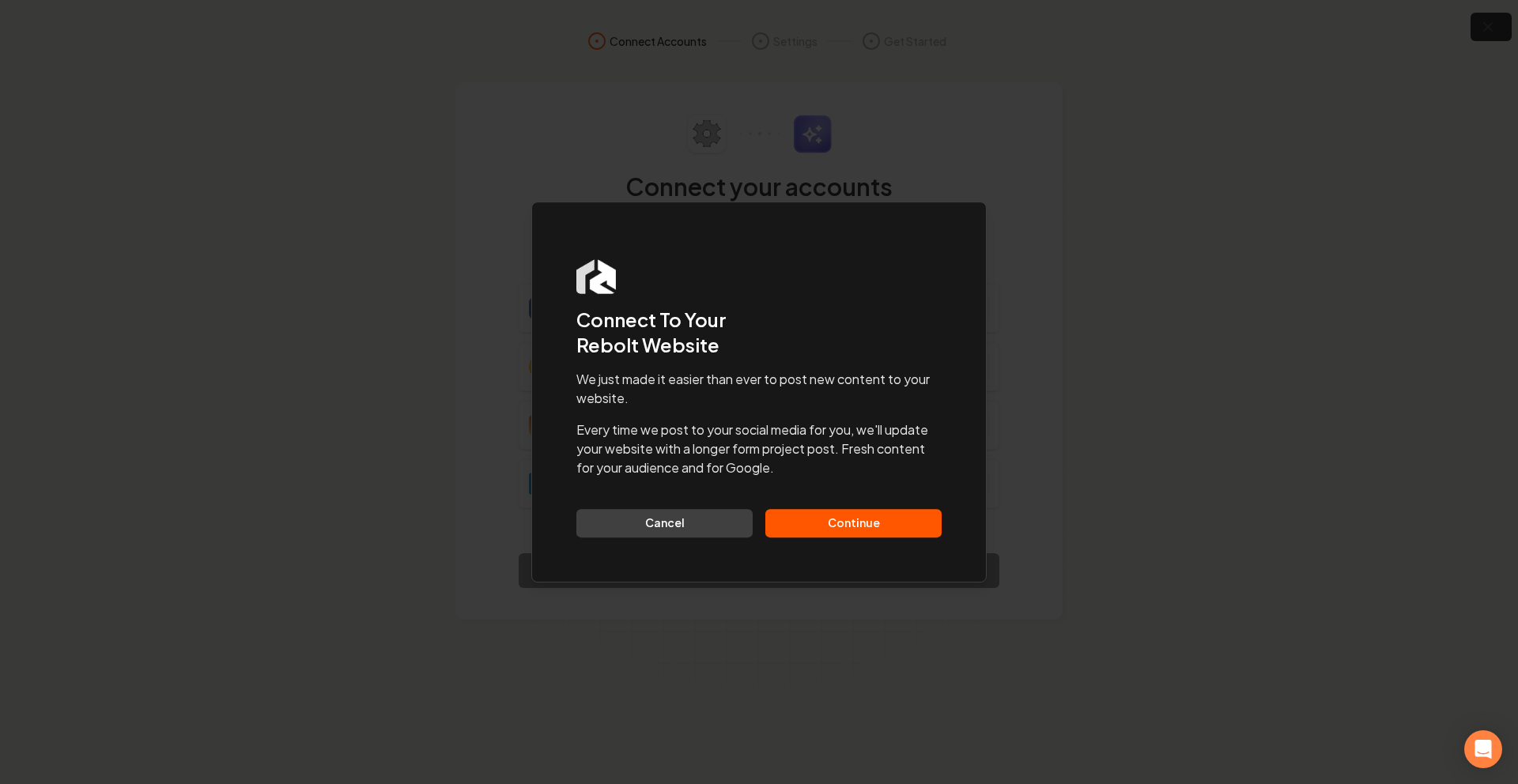
click at [830, 527] on button "Continue" at bounding box center [853, 523] width 176 height 28
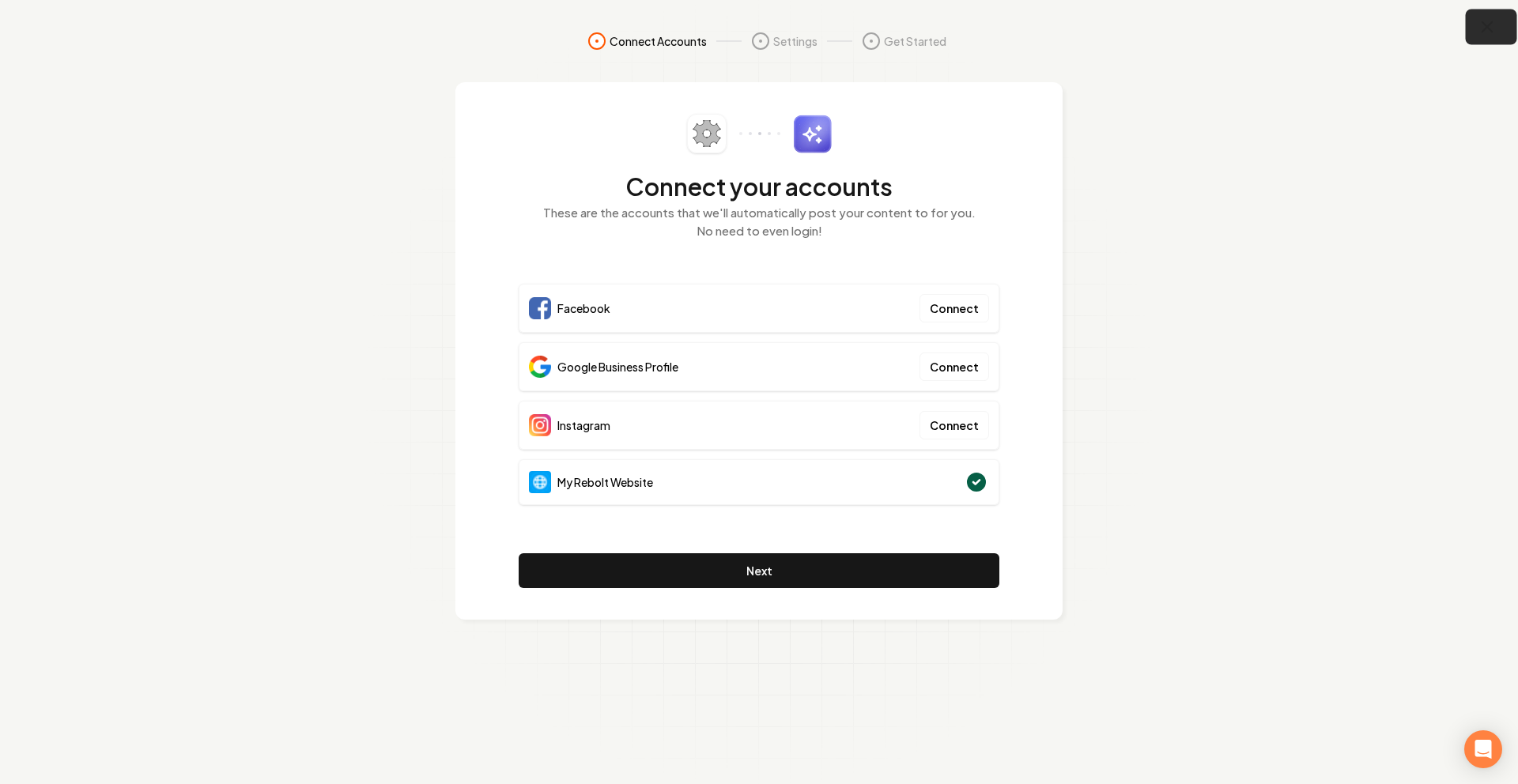
click at [1491, 23] on icon "button" at bounding box center [1488, 27] width 11 height 11
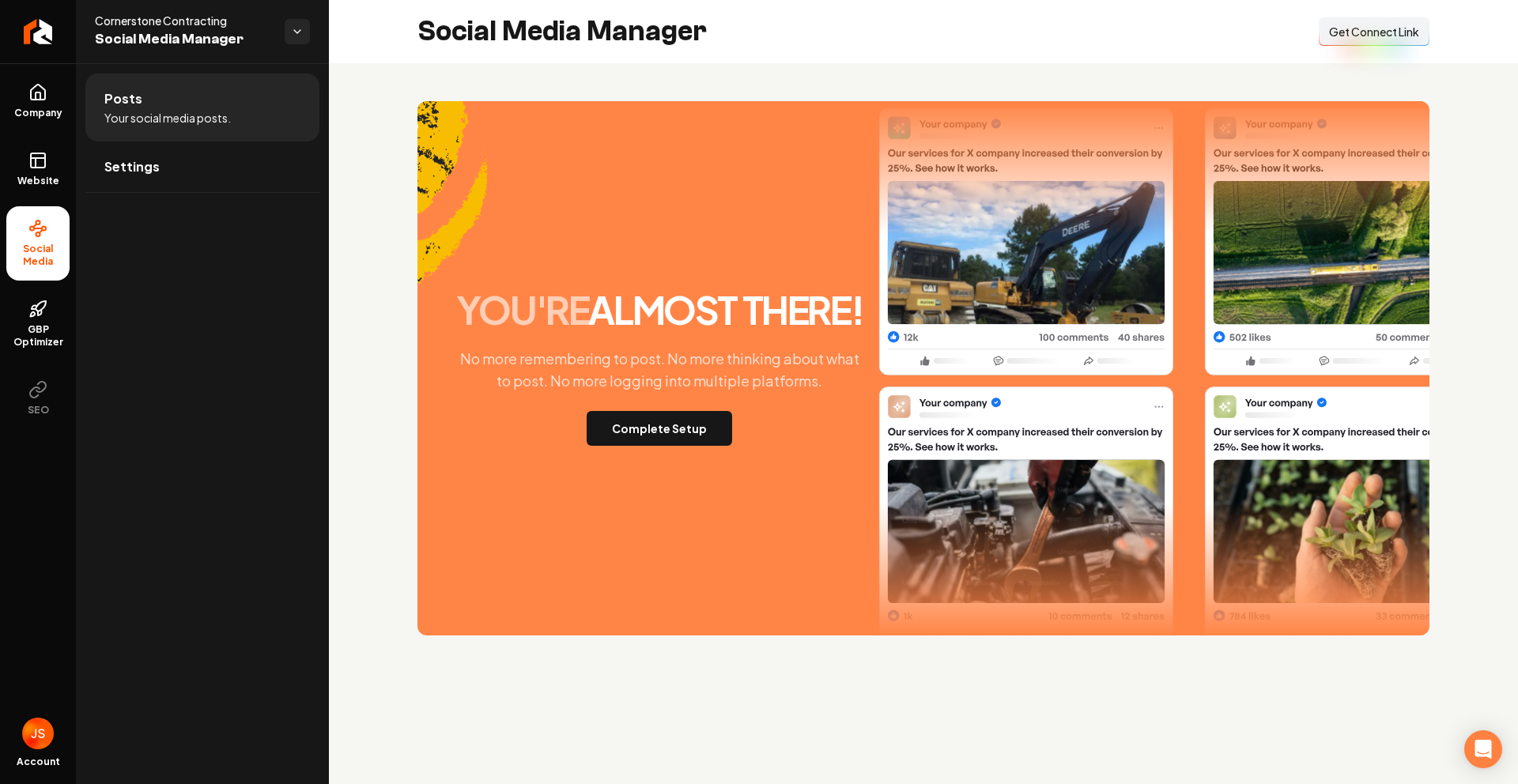
click at [1399, 42] on button "Connect Link Get Connect Link" at bounding box center [1374, 32] width 110 height 28
click at [12, 167] on link "Website" at bounding box center [38, 169] width 63 height 61
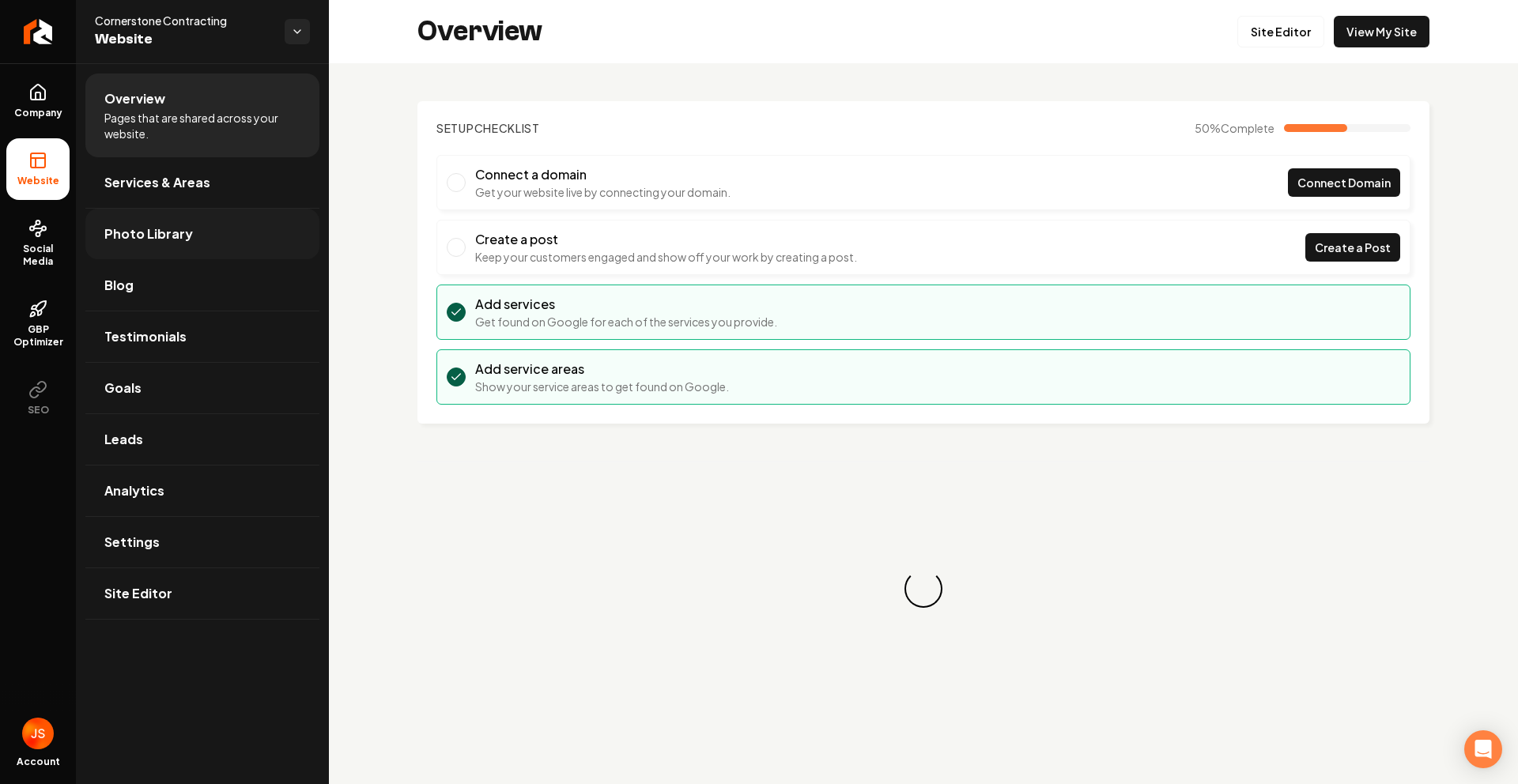
click at [133, 244] on link "Photo Library" at bounding box center [202, 234] width 234 height 51
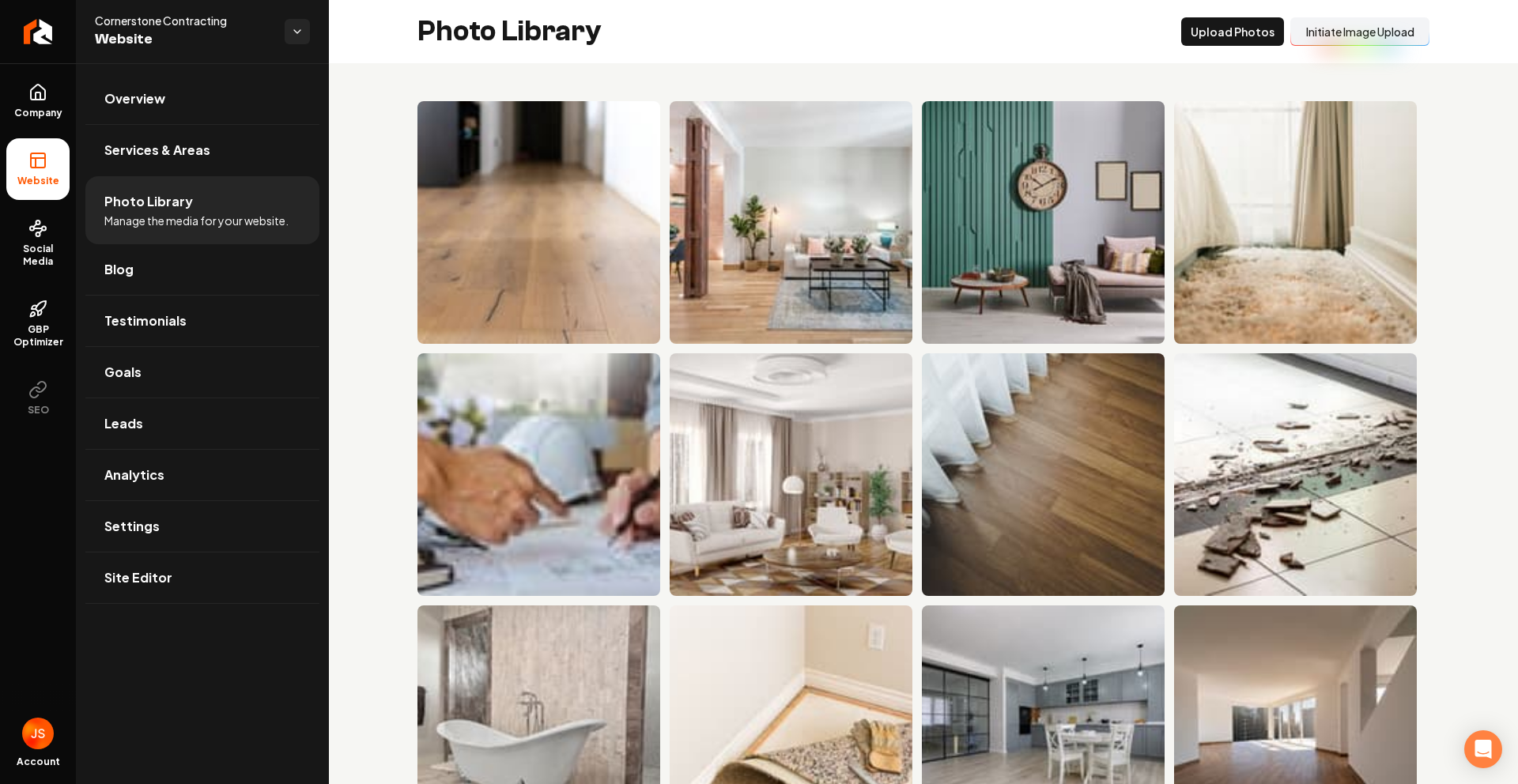
click at [1349, 36] on button "Initiate Image Upload" at bounding box center [1359, 32] width 139 height 28
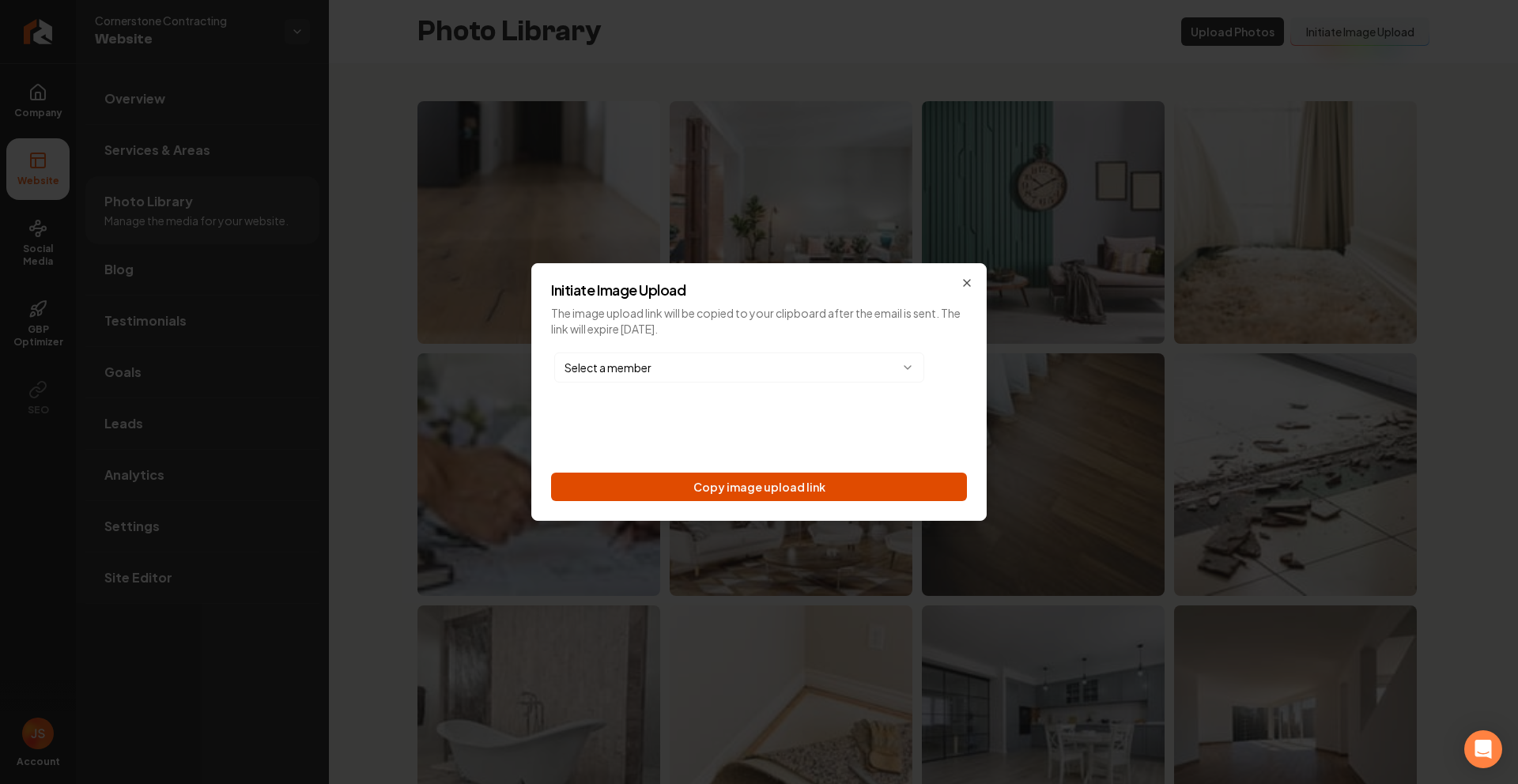
click at [771, 485] on button "Copy image upload link" at bounding box center [759, 486] width 416 height 28
